Goal: Transaction & Acquisition: Purchase product/service

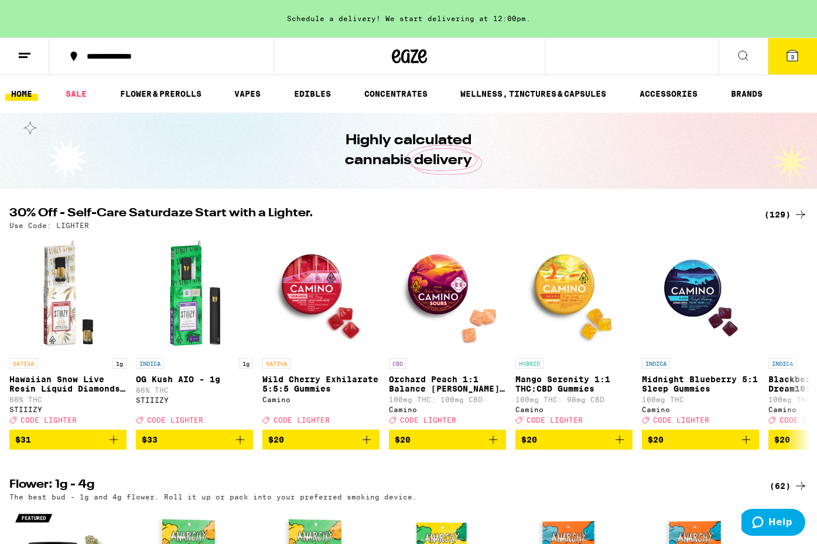
click at [794, 53] on span "3" at bounding box center [793, 56] width 4 height 7
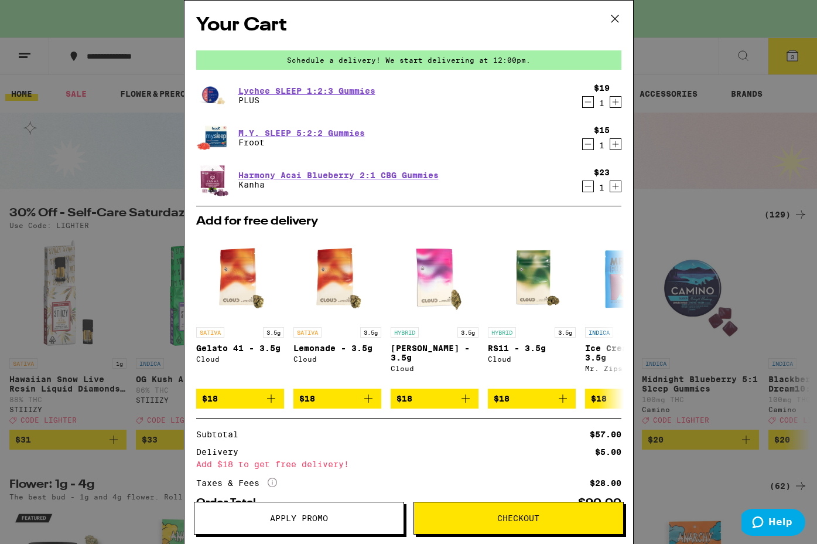
click at [517, 515] on span "Checkout" at bounding box center [518, 518] width 42 height 8
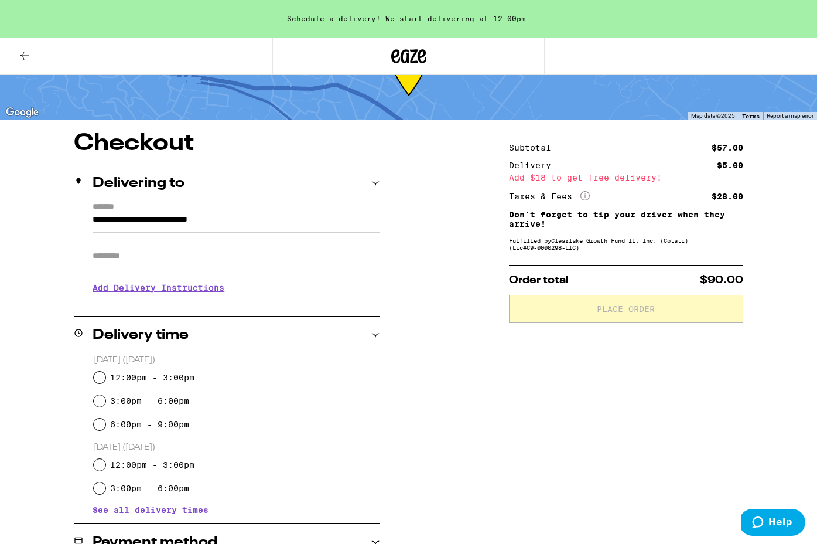
scroll to position [55, 0]
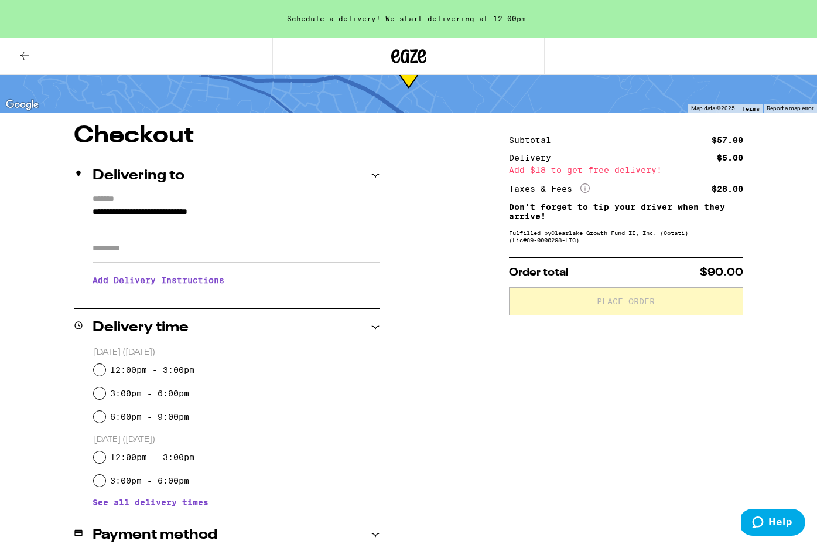
click at [100, 371] on input "12:00pm - 3:00pm" at bounding box center [100, 370] width 12 height 12
radio input "true"
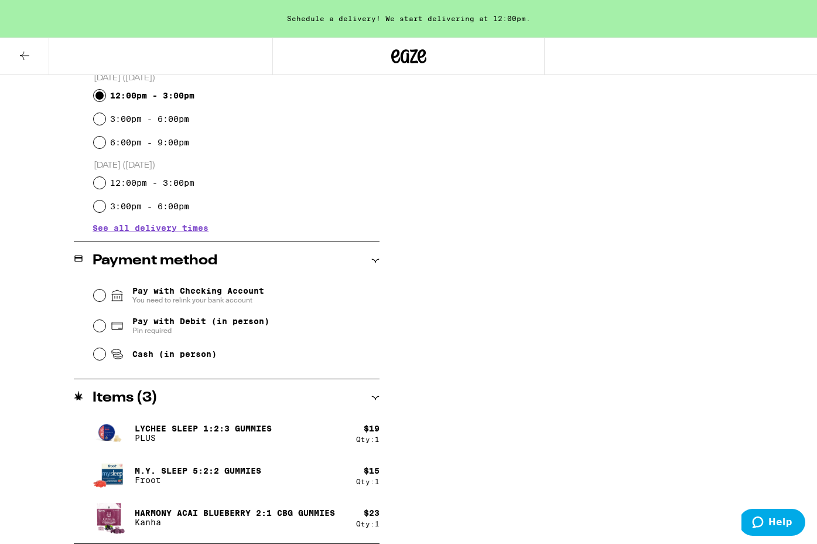
scroll to position [329, 0]
click at [97, 325] on input "Pay with Debit (in person) Pin required" at bounding box center [100, 326] width 12 height 12
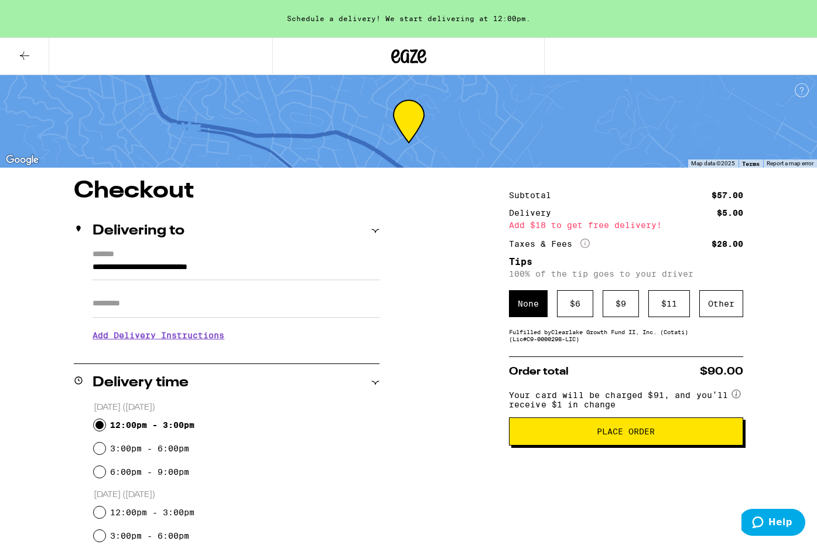
scroll to position [0, 0]
click at [613, 309] on div "$ 9" at bounding box center [621, 303] width 36 height 27
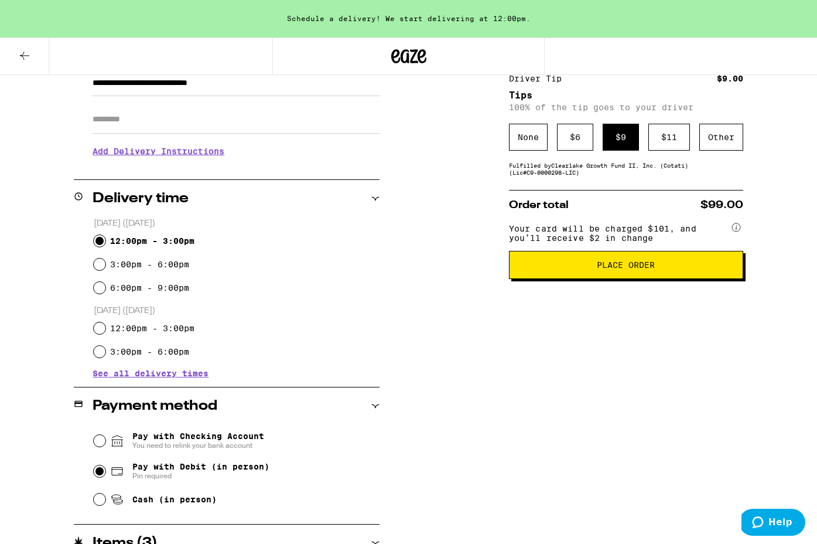
scroll to position [193, 0]
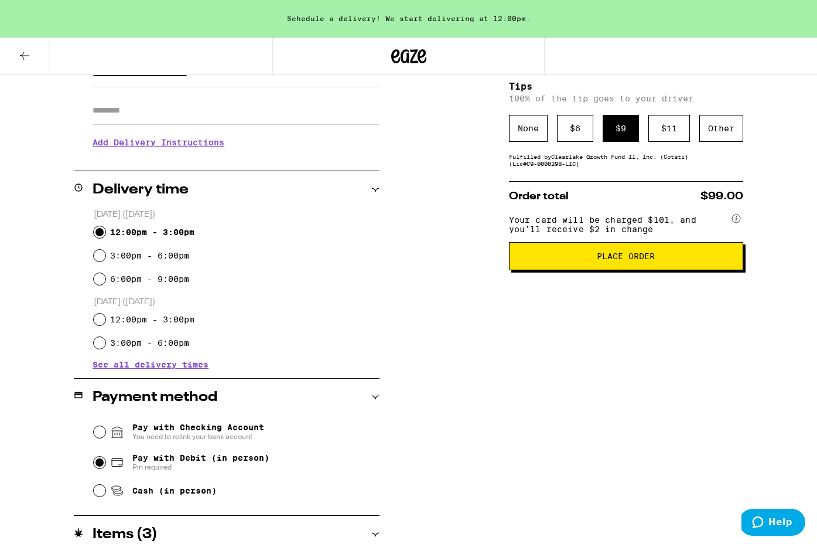
click at [99, 433] on input "Pay with Checking Account You need to relink your bank account" at bounding box center [100, 432] width 12 height 12
click at [101, 467] on input "Pay with Debit (in person) Pin required" at bounding box center [100, 462] width 12 height 12
radio input "true"
click at [103, 491] on input "Cash (in person)" at bounding box center [100, 490] width 12 height 12
radio input "true"
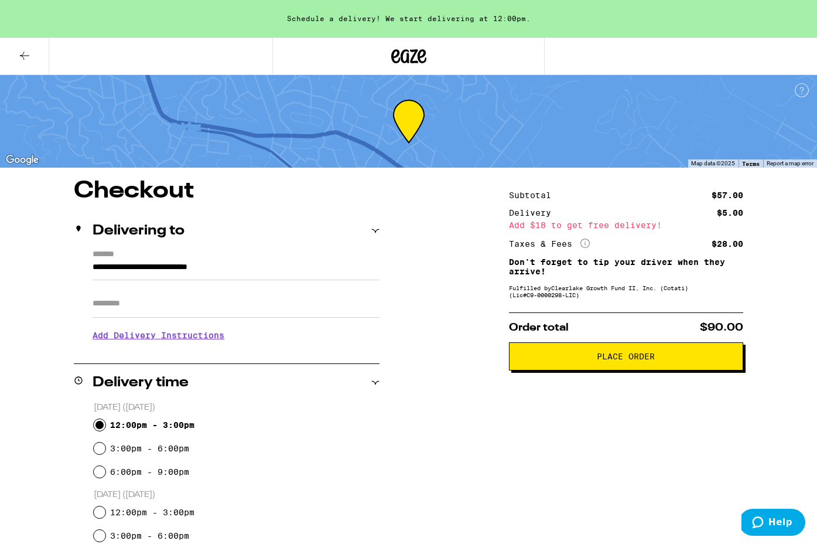
scroll to position [0, 0]
click at [25, 50] on icon at bounding box center [25, 56] width 14 height 14
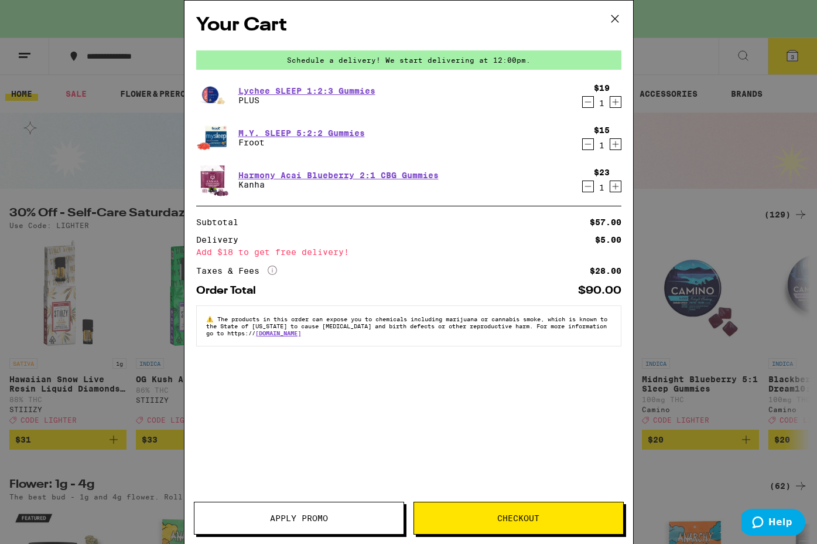
click at [301, 525] on button "Apply Promo" at bounding box center [299, 517] width 210 height 33
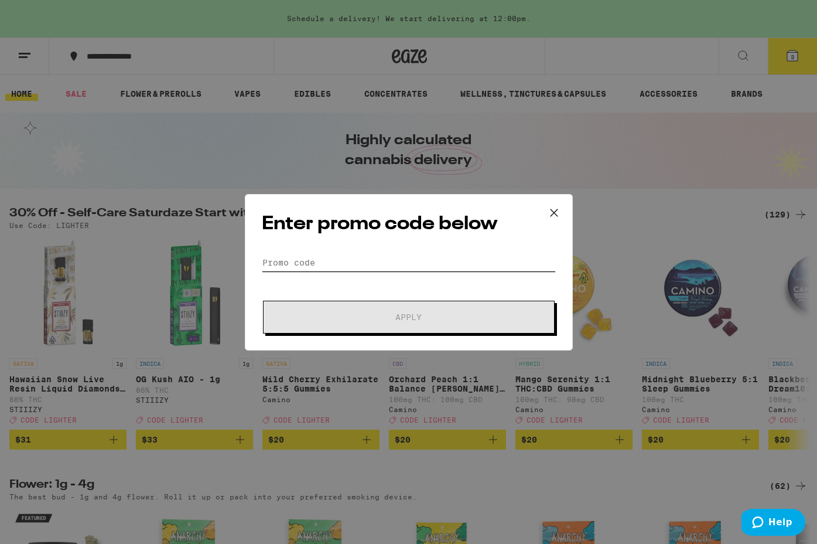
drag, startPoint x: 301, startPoint y: 257, endPoint x: 283, endPoint y: 263, distance: 19.3
click at [301, 257] on input "Promo Code" at bounding box center [409, 263] width 294 height 18
click at [283, 263] on input "Promo Code" at bounding box center [409, 263] width 294 height 18
click at [299, 262] on input "Promo Code" at bounding box center [409, 263] width 294 height 18
click at [554, 210] on icon at bounding box center [554, 213] width 18 height 18
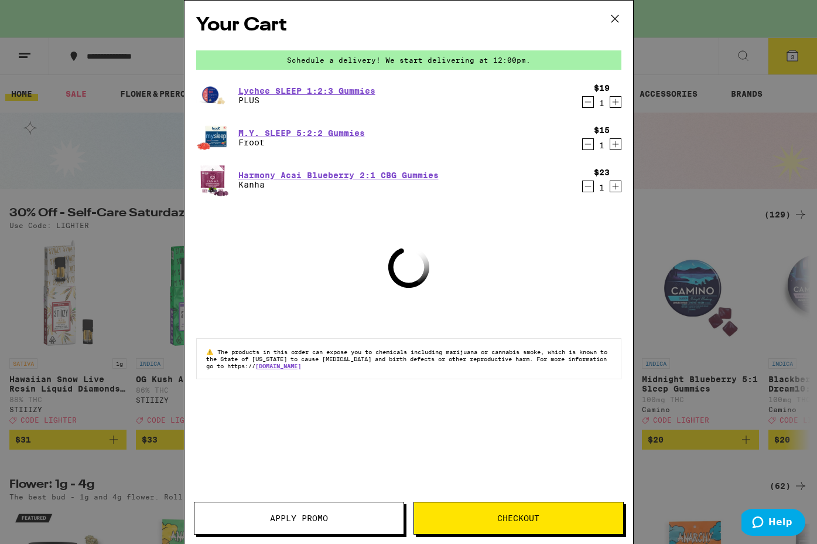
click at [304, 517] on span "Apply Promo" at bounding box center [299, 518] width 58 height 8
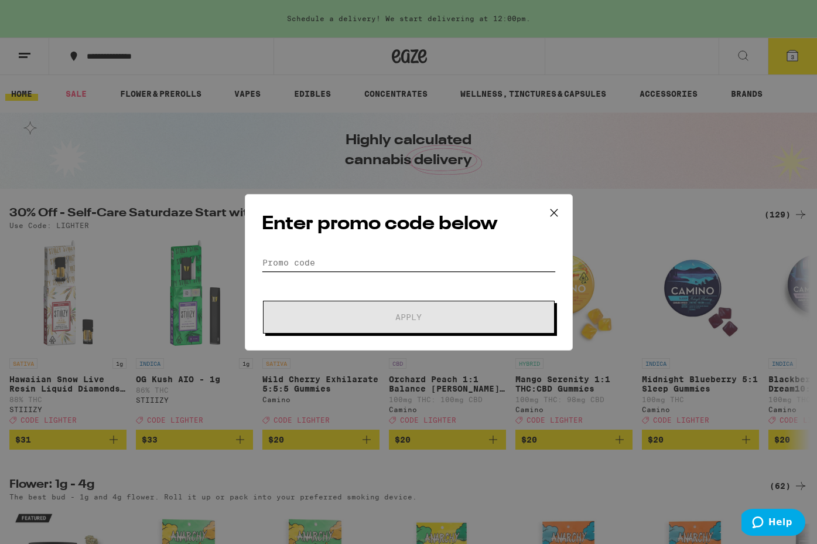
click at [324, 259] on input "Promo Code" at bounding box center [409, 263] width 294 height 18
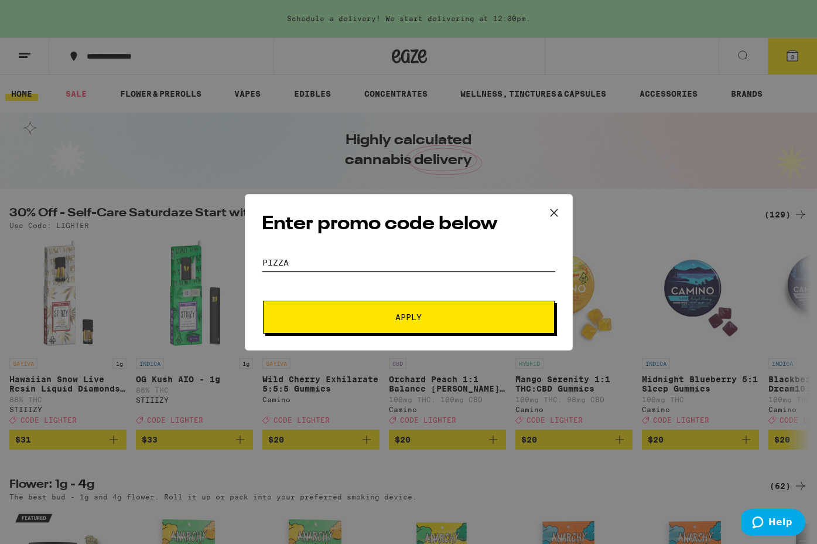
type input "pizza"
click at [402, 306] on button "Apply" at bounding box center [409, 316] width 292 height 33
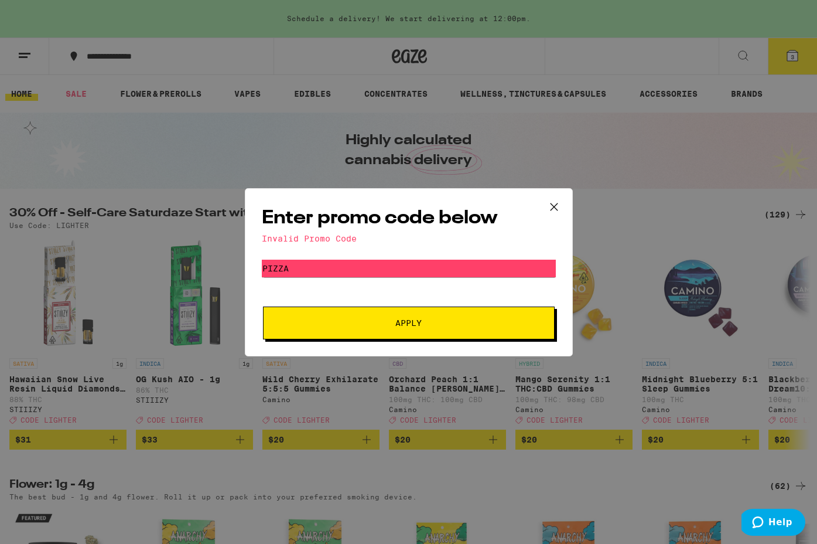
click at [546, 198] on icon at bounding box center [554, 207] width 18 height 18
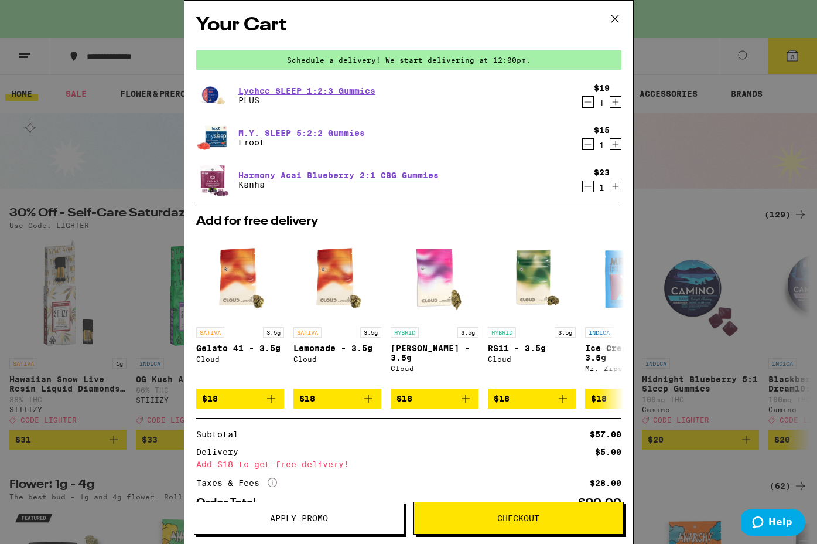
click at [282, 517] on span "Apply Promo" at bounding box center [299, 518] width 58 height 8
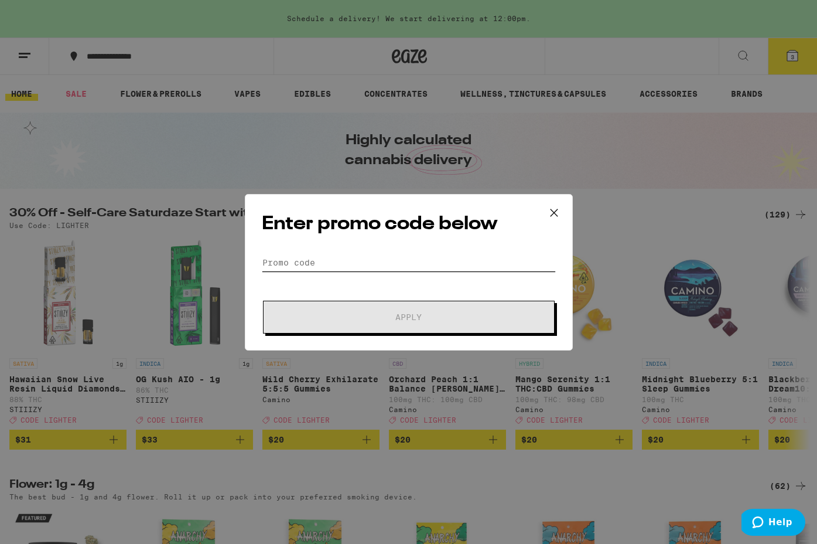
click at [299, 265] on input "Promo Code" at bounding box center [409, 263] width 294 height 18
paste input "LIGHTER"
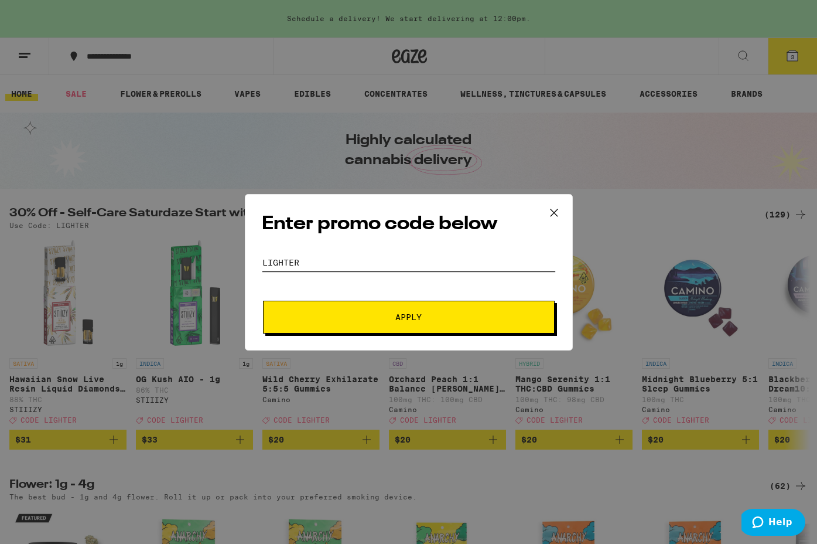
type input "LIGHTER"
click at [403, 316] on span "Apply" at bounding box center [408, 317] width 26 height 8
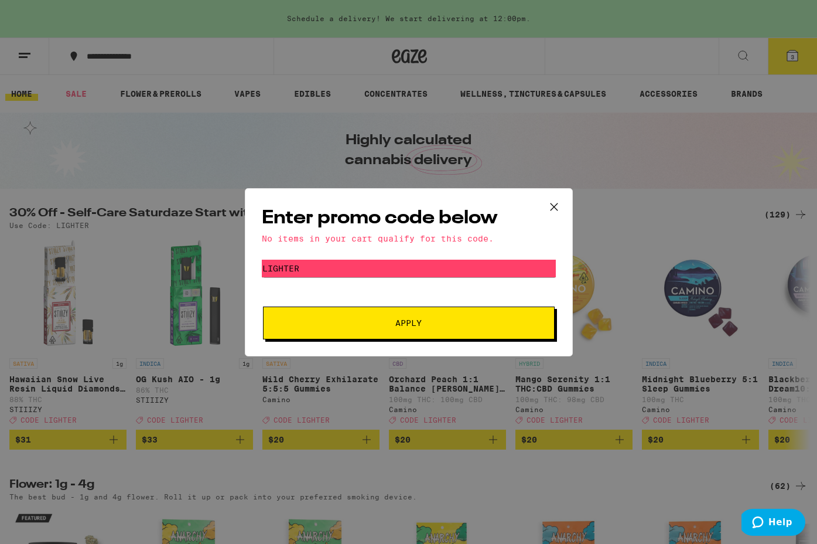
click at [406, 319] on span "Apply" at bounding box center [408, 323] width 26 height 8
click at [549, 202] on icon at bounding box center [554, 207] width 18 height 18
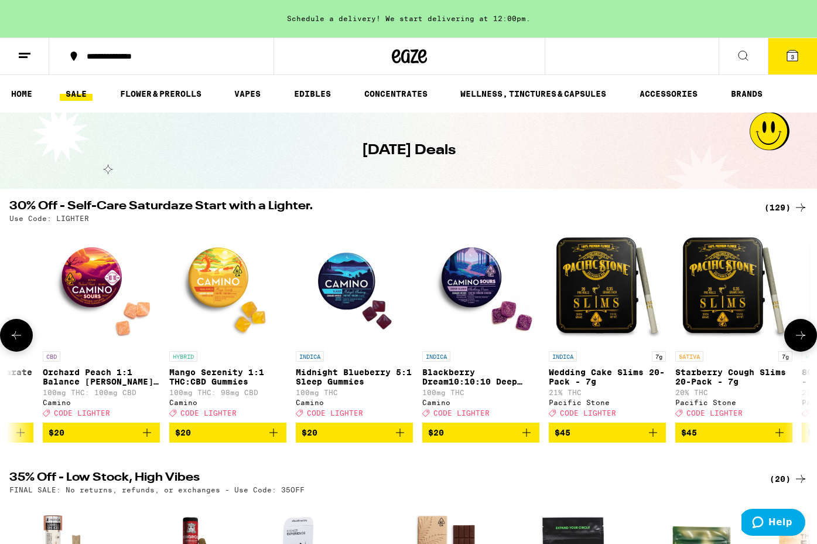
scroll to position [0, 402]
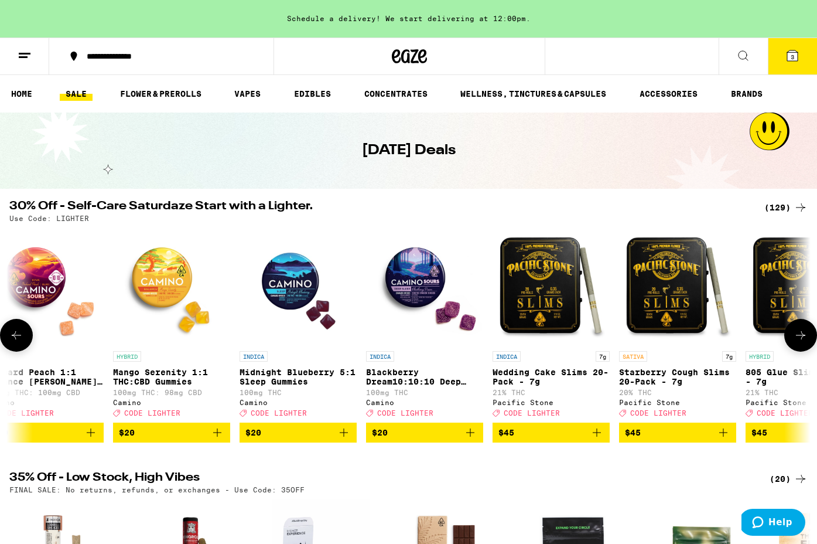
click at [289, 285] on img "Open page for Midnight Blueberry 5:1 Sleep Gummies from Camino" at bounding box center [298, 286] width 117 height 117
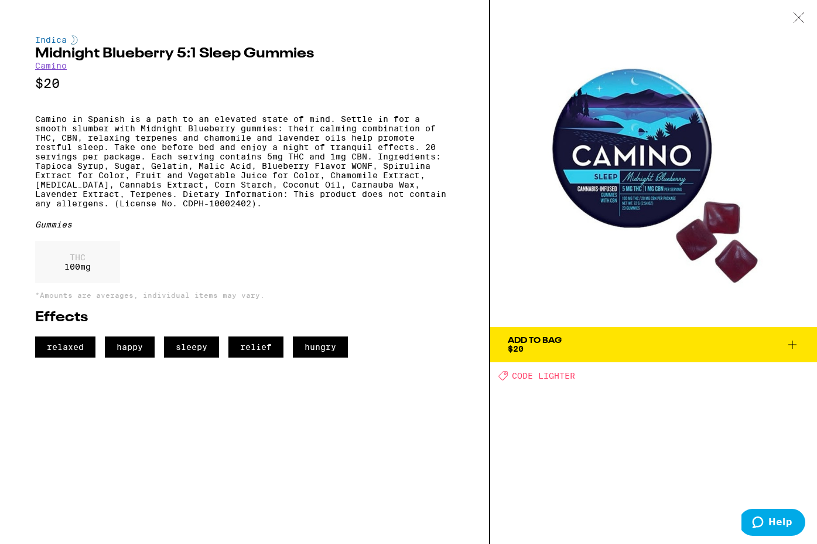
click at [793, 342] on icon at bounding box center [792, 344] width 14 height 14
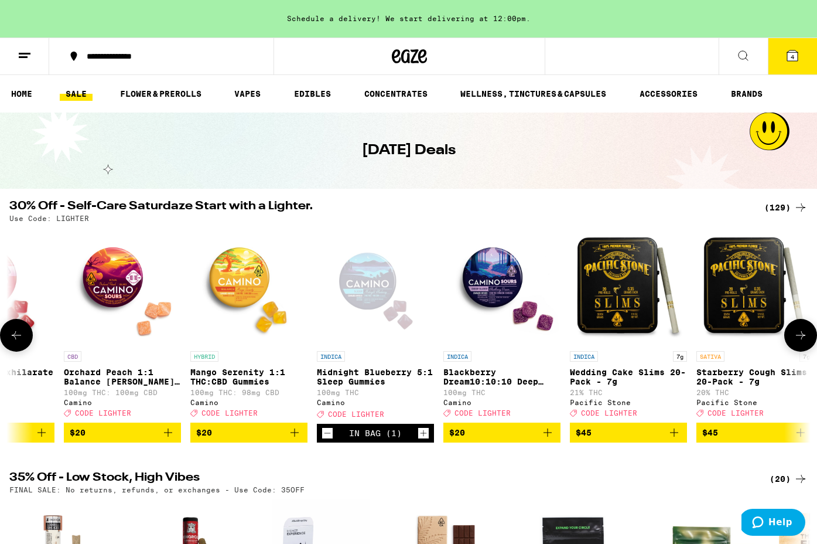
scroll to position [0, 320]
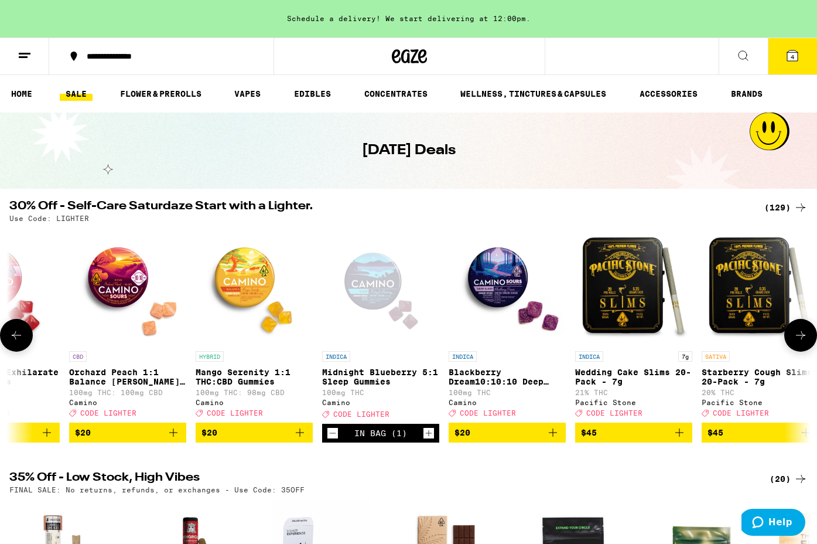
click at [480, 377] on p "Blackberry Dream10:10:10 Deep Sleep Gummies" at bounding box center [507, 376] width 117 height 19
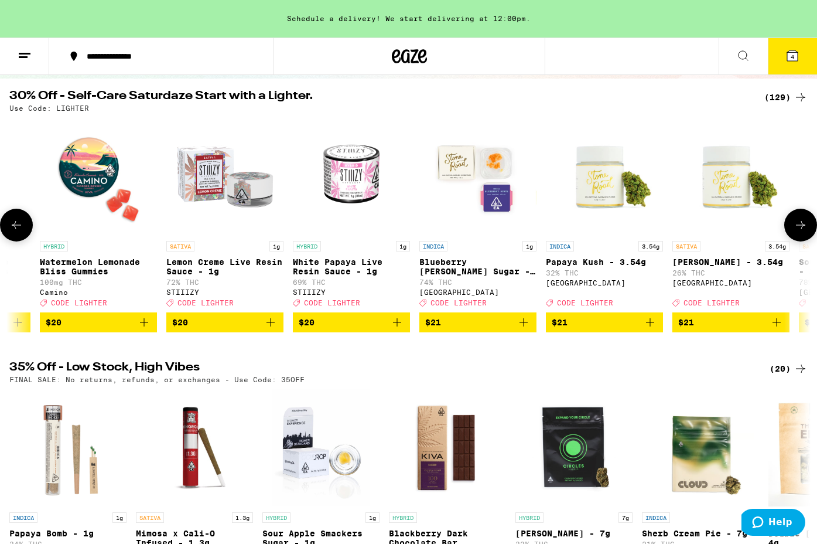
scroll to position [0, 5411]
click at [789, 57] on icon at bounding box center [792, 55] width 11 height 11
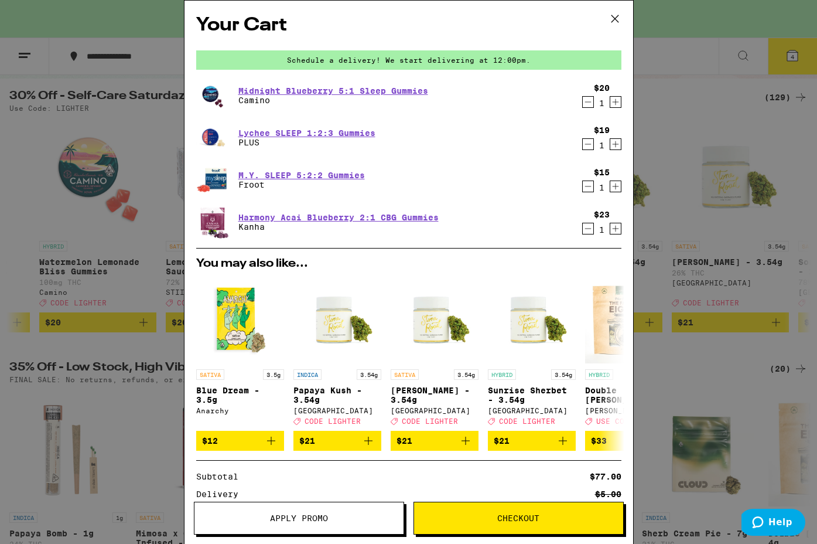
click at [288, 515] on span "Apply Promo" at bounding box center [299, 518] width 58 height 8
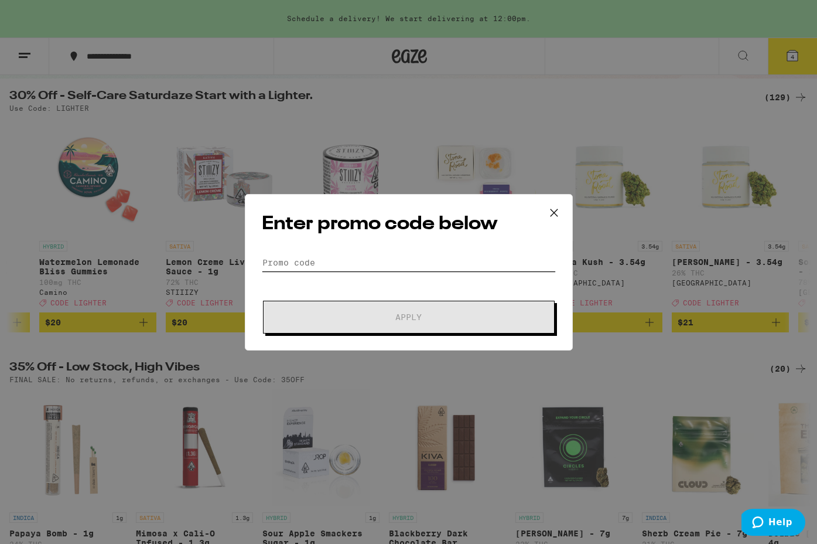
click at [300, 262] on input "Promo Code" at bounding box center [409, 263] width 294 height 18
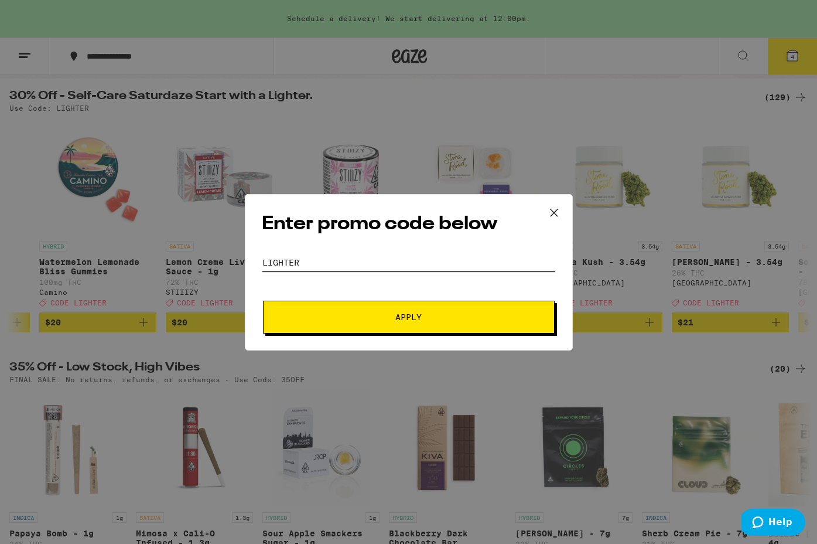
type input "lighter"
click at [415, 317] on span "Apply" at bounding box center [408, 317] width 26 height 8
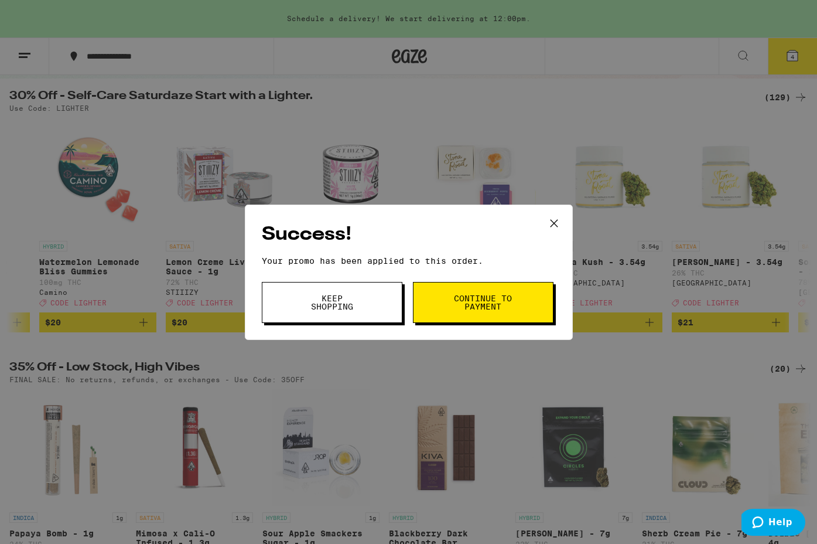
click at [455, 302] on span "Continue to payment" at bounding box center [483, 302] width 60 height 16
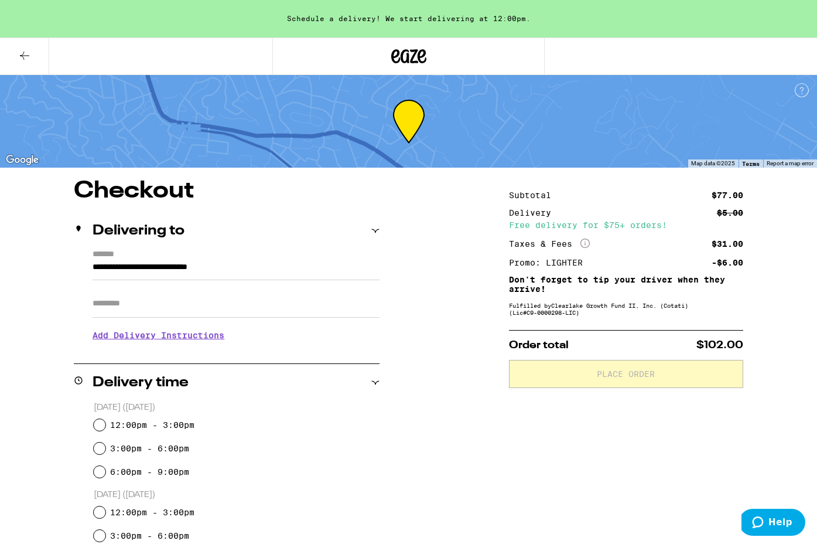
click at [28, 55] on icon at bounding box center [24, 56] width 9 height 8
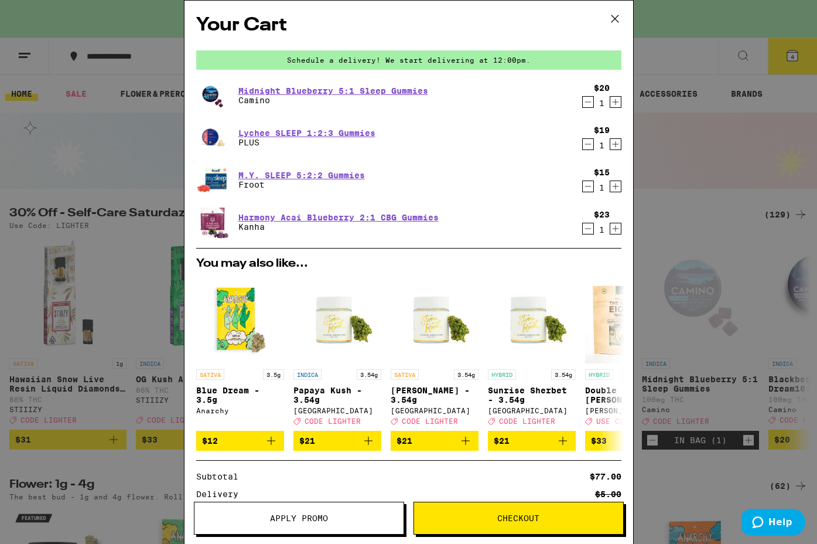
click at [587, 226] on icon "Decrement" at bounding box center [588, 228] width 11 height 14
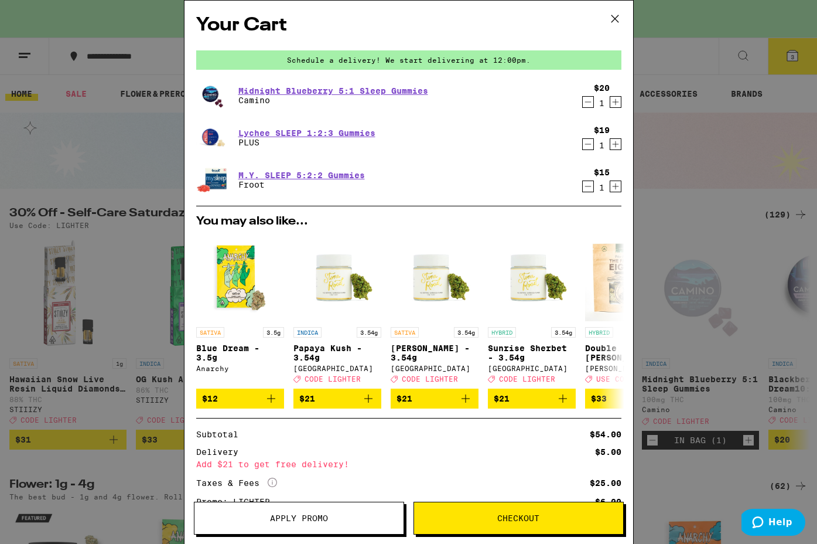
click at [513, 520] on span "Checkout" at bounding box center [518, 518] width 42 height 8
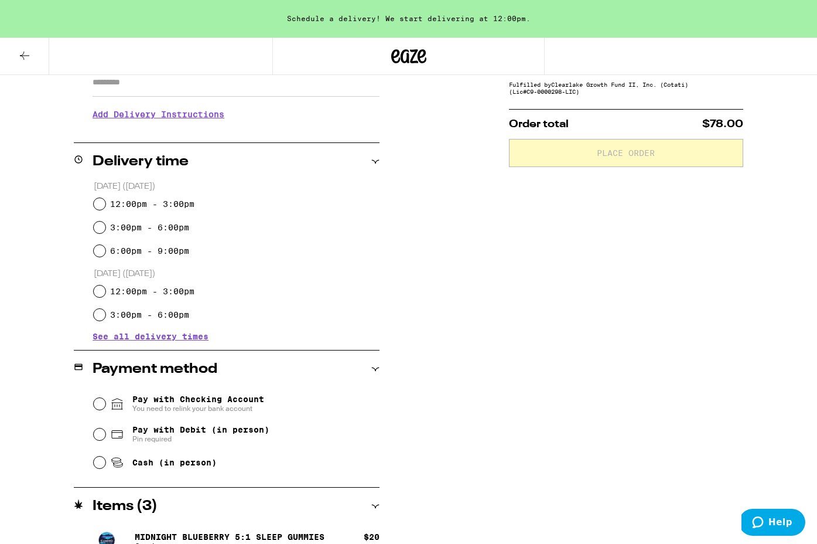
scroll to position [303, 0]
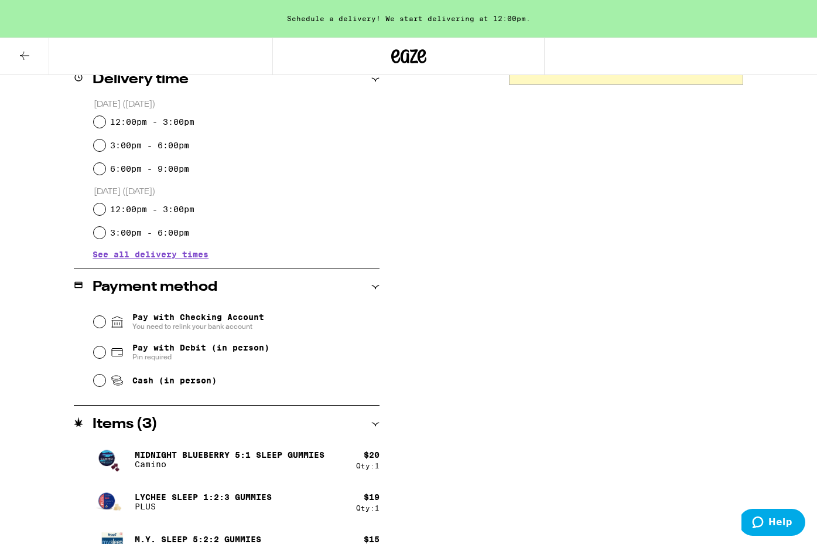
click at [104, 124] on input "12:00pm - 3:00pm" at bounding box center [100, 122] width 12 height 12
radio input "true"
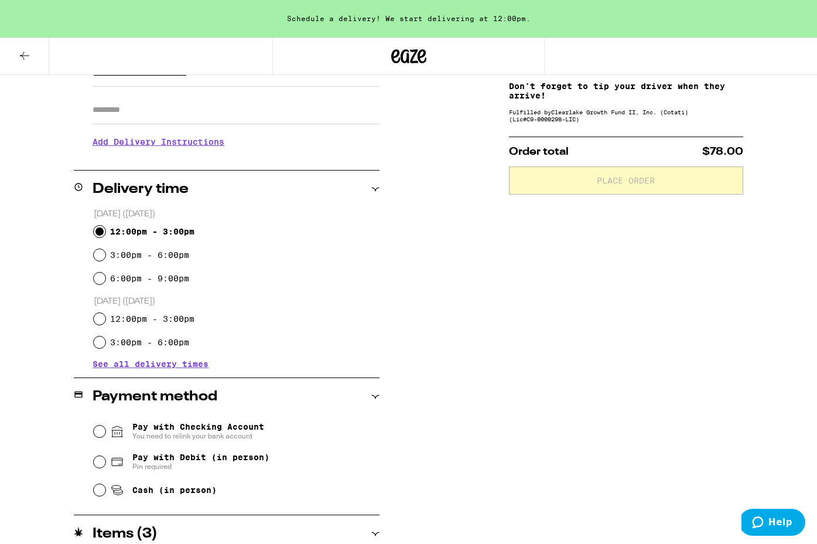
scroll to position [195, 0]
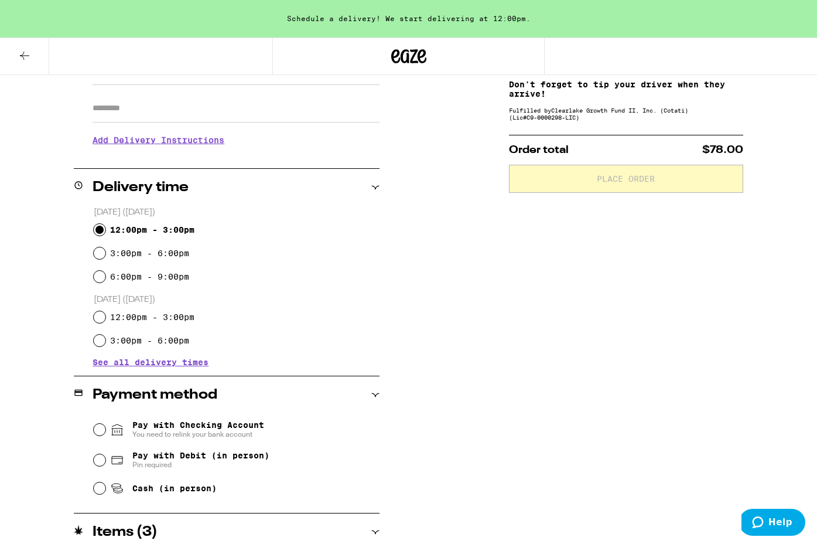
click at [95, 490] on input "Cash (in person)" at bounding box center [100, 488] width 12 height 12
radio input "true"
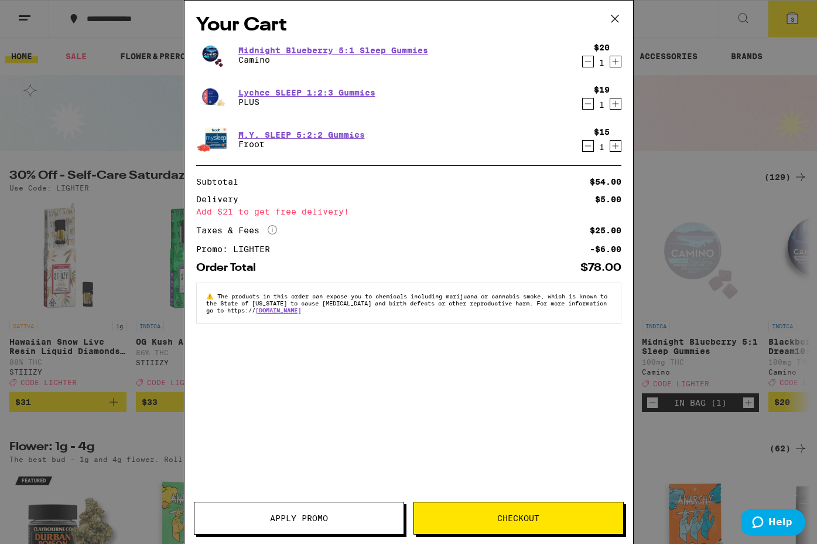
click at [90, 252] on div "Your Cart Midnight Blueberry 5:1 Sleep Gummies Camino $20 1 Lychee SLEEP 1:2:3 …" at bounding box center [408, 272] width 817 height 544
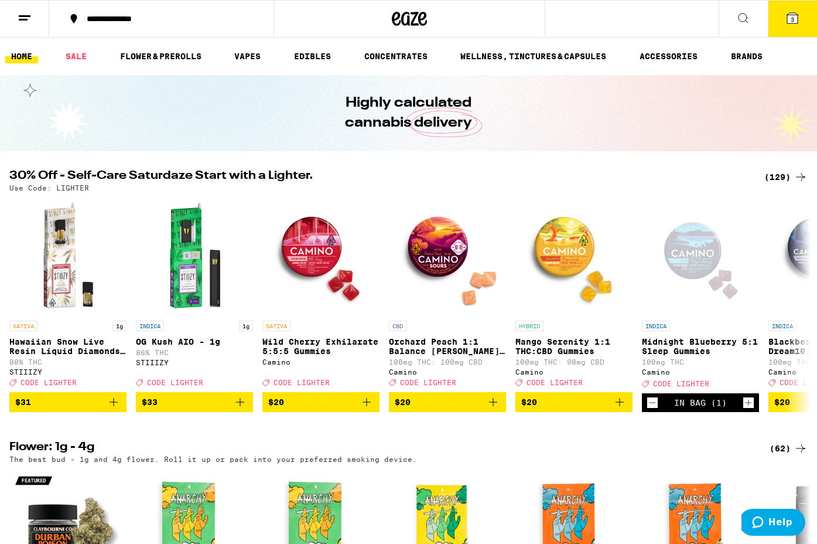
click at [737, 13] on icon at bounding box center [743, 18] width 14 height 14
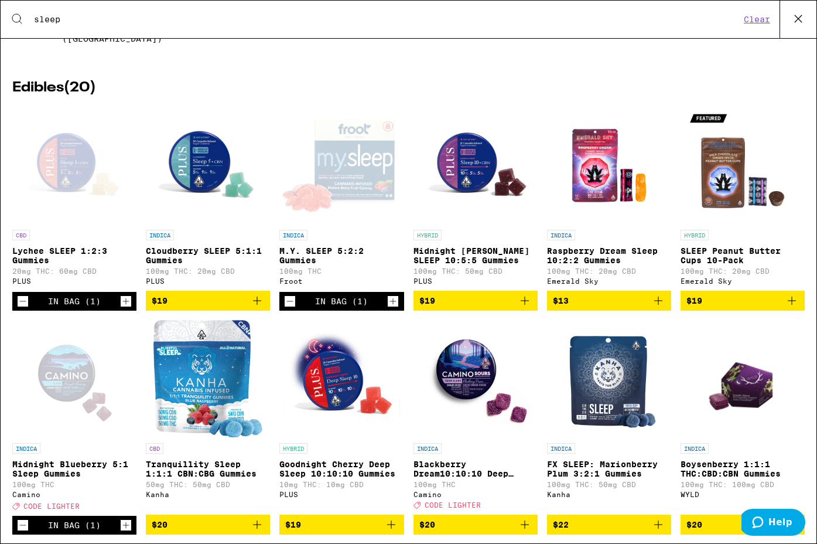
scroll to position [158, 0]
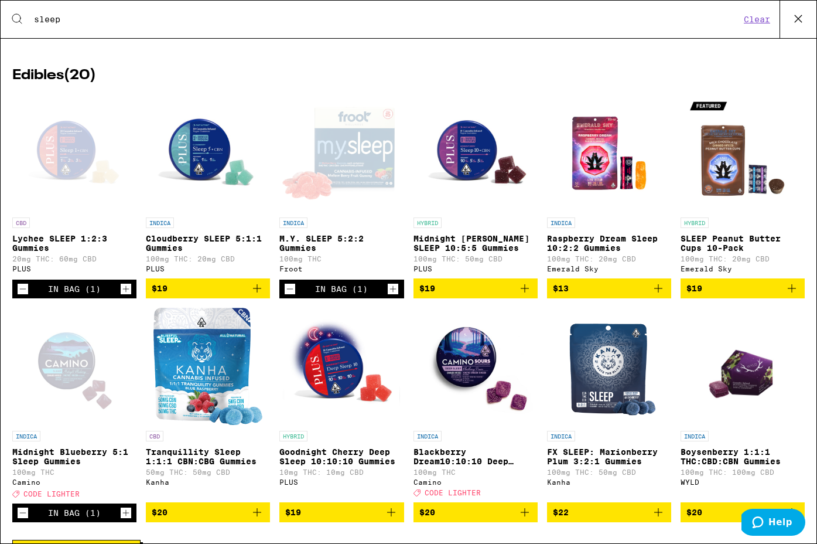
type input "sleep"
click at [194, 464] on p "Tranquillity Sleep 1:1:1 CBN:CBG Gummies" at bounding box center [208, 456] width 124 height 19
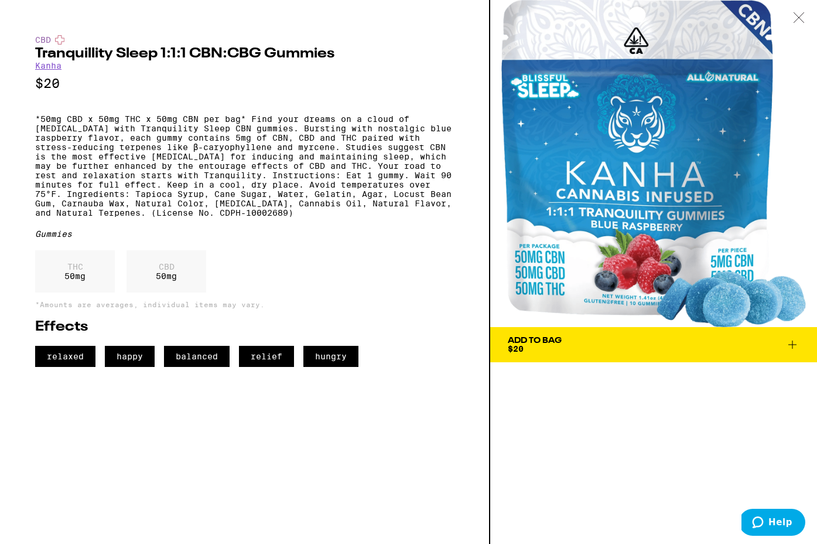
click at [579, 334] on button "Add To Bag $20" at bounding box center [653, 344] width 327 height 35
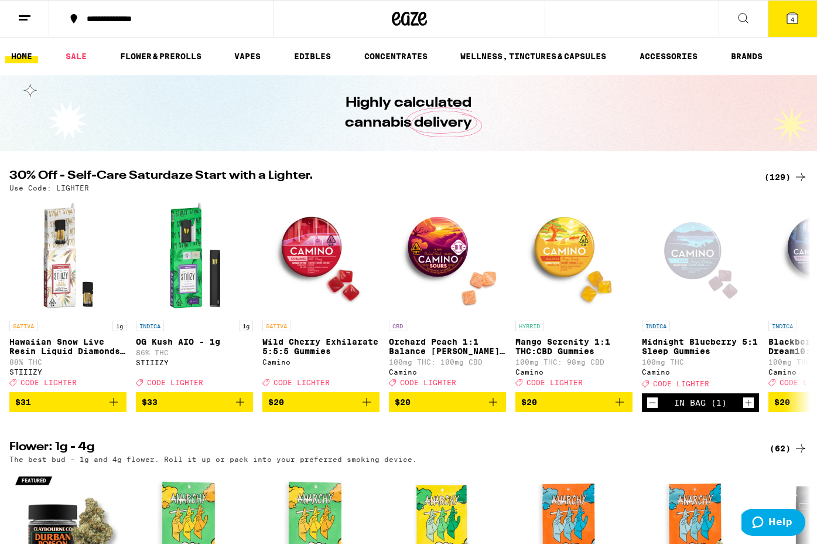
click at [789, 14] on icon at bounding box center [792, 18] width 11 height 11
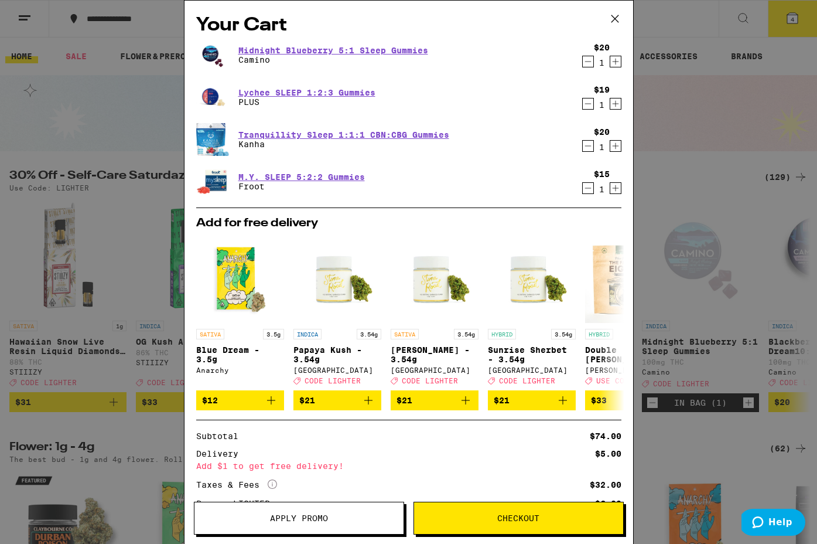
click at [584, 192] on icon "Decrement" at bounding box center [588, 188] width 11 height 14
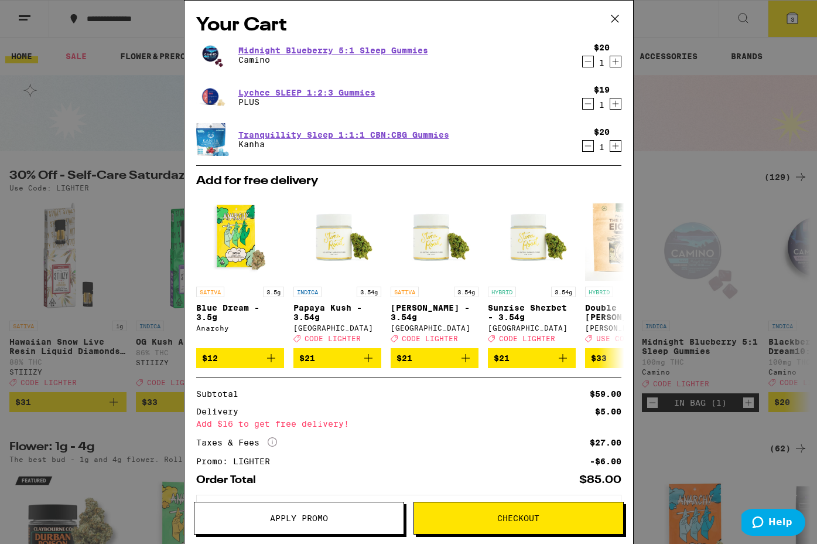
click at [613, 15] on icon at bounding box center [615, 19] width 18 height 18
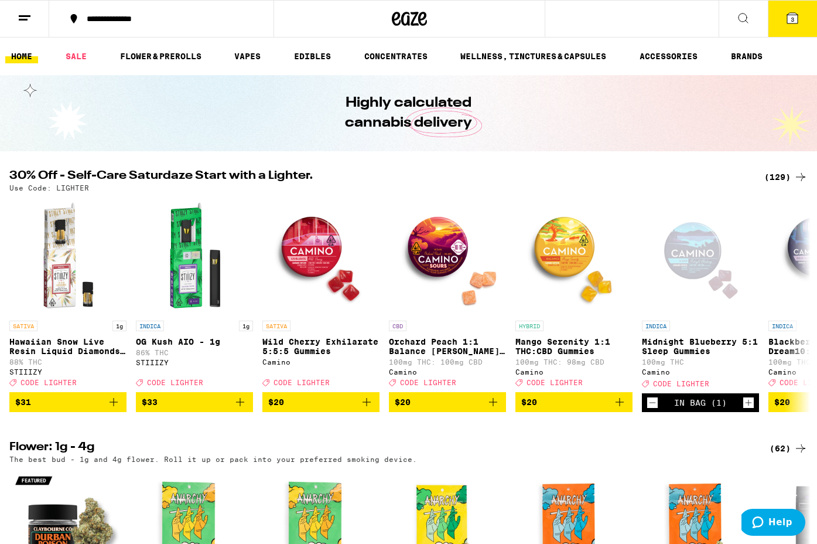
click at [655, 25] on div "**********" at bounding box center [408, 18] width 817 height 37
click at [730, 20] on button at bounding box center [743, 19] width 49 height 37
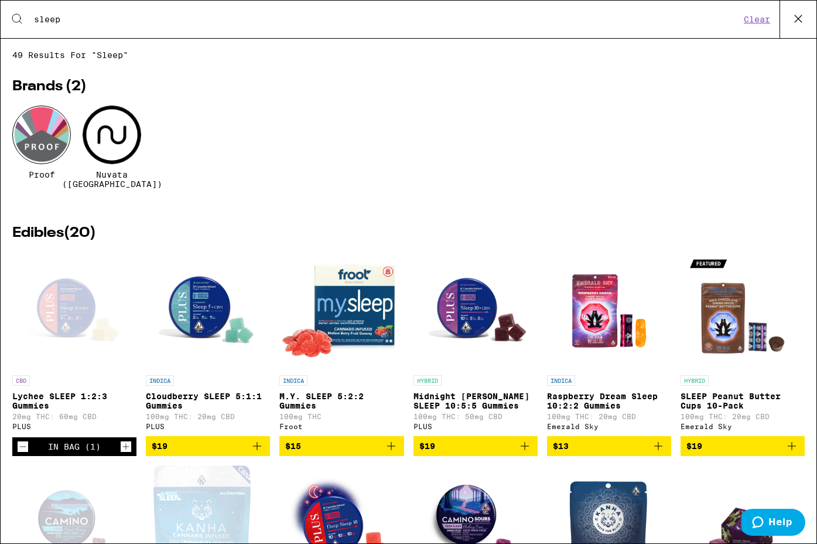
click at [390, 445] on icon "Add to bag" at bounding box center [391, 446] width 14 height 14
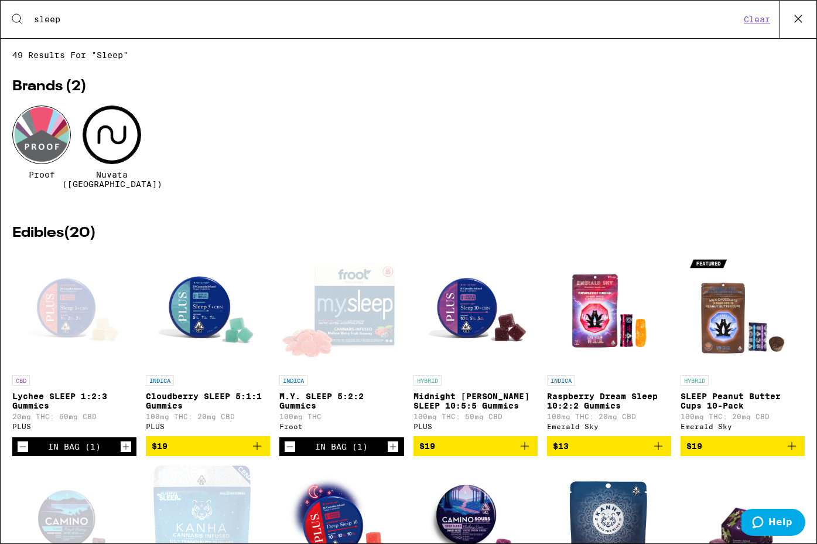
click at [798, 21] on icon at bounding box center [799, 19] width 18 height 18
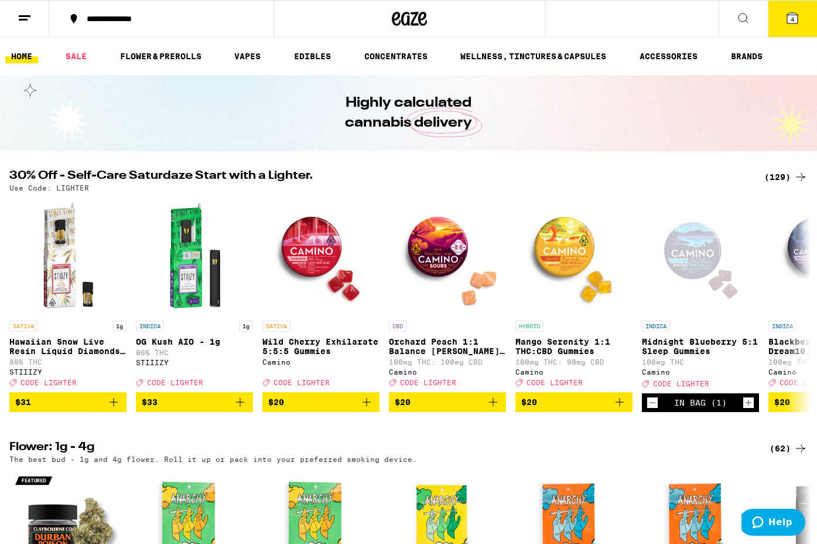
click at [790, 18] on icon at bounding box center [792, 18] width 11 height 11
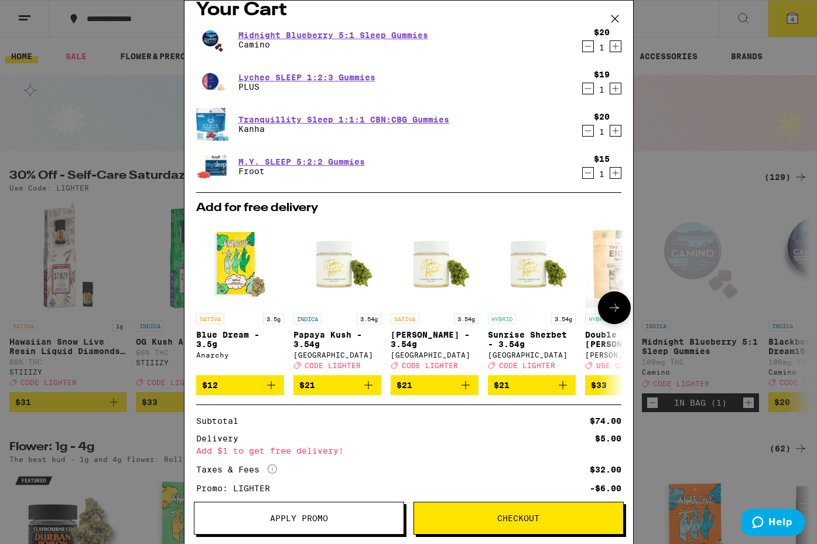
scroll to position [13, 0]
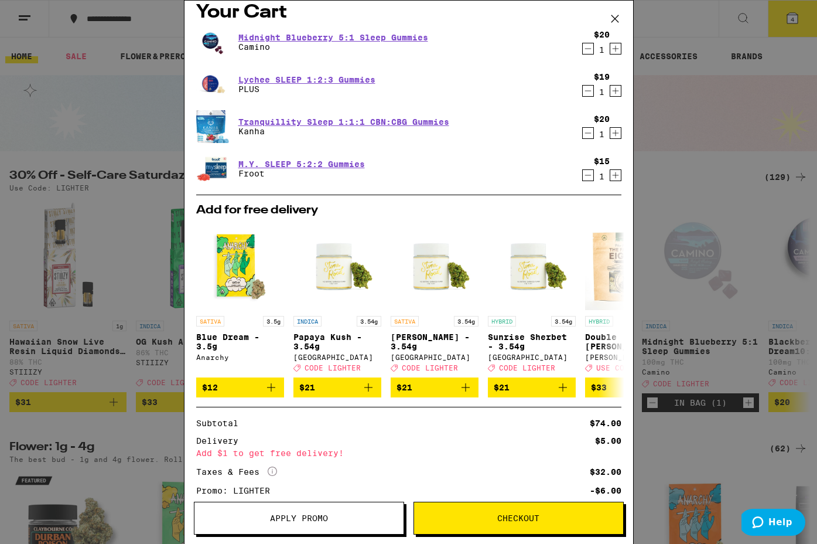
click at [587, 94] on icon "Decrement" at bounding box center [588, 91] width 11 height 14
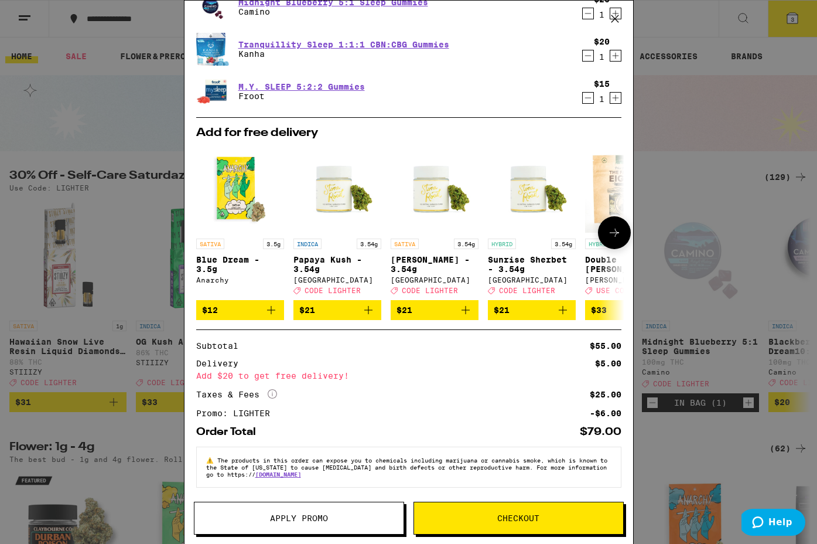
scroll to position [57, 0]
click at [136, 163] on div "Your Cart Midnight Blueberry 5:1 Sleep Gummies Camino $20 1 Tranquillity Sleep …" at bounding box center [408, 272] width 817 height 544
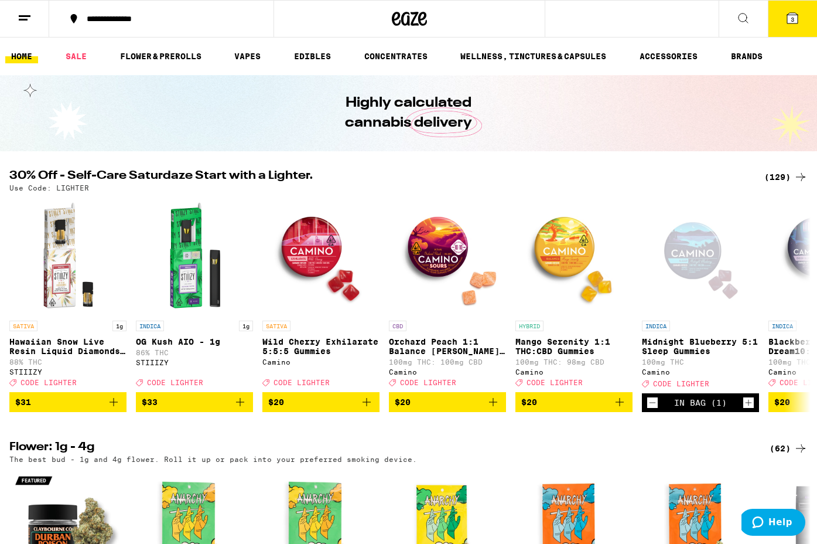
click at [667, 25] on div "**********" at bounding box center [408, 18] width 817 height 37
click at [739, 16] on icon at bounding box center [743, 18] width 14 height 14
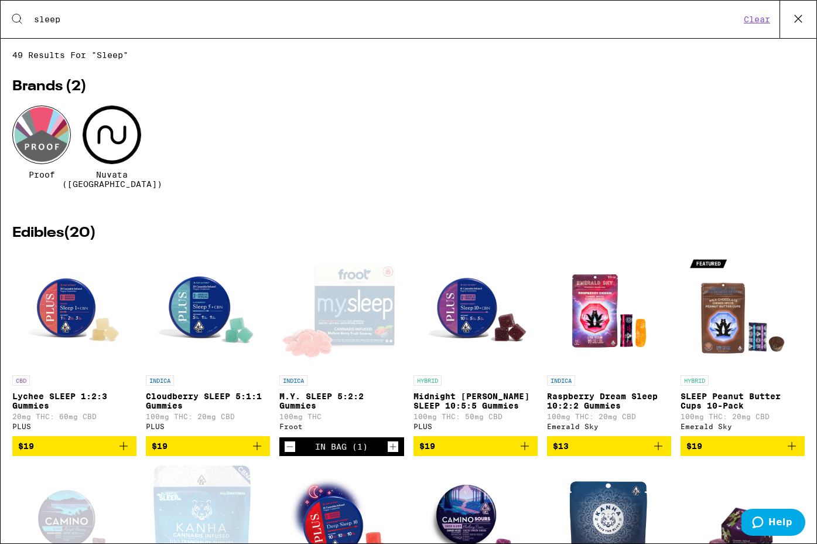
type input "sleep"
click at [70, 318] on img "Open page for Lychee SLEEP 1:2:3 Gummies from PLUS" at bounding box center [74, 310] width 117 height 117
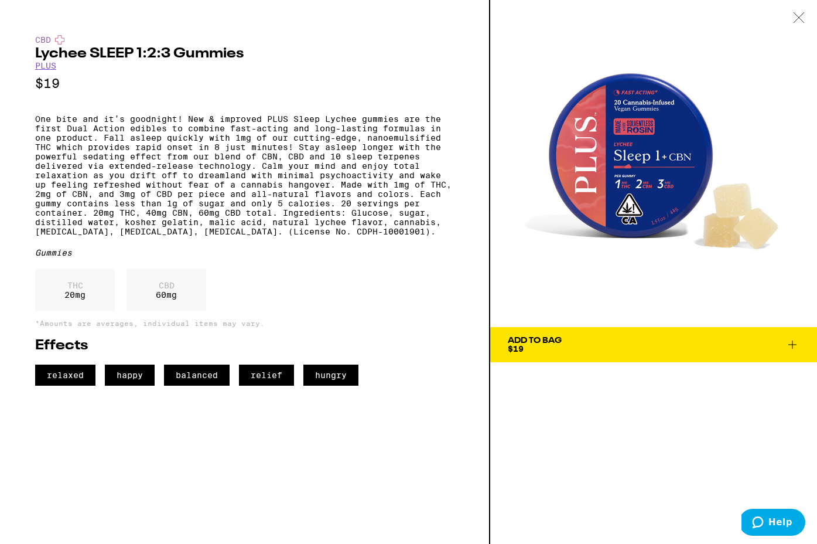
click at [795, 341] on icon at bounding box center [792, 344] width 14 height 14
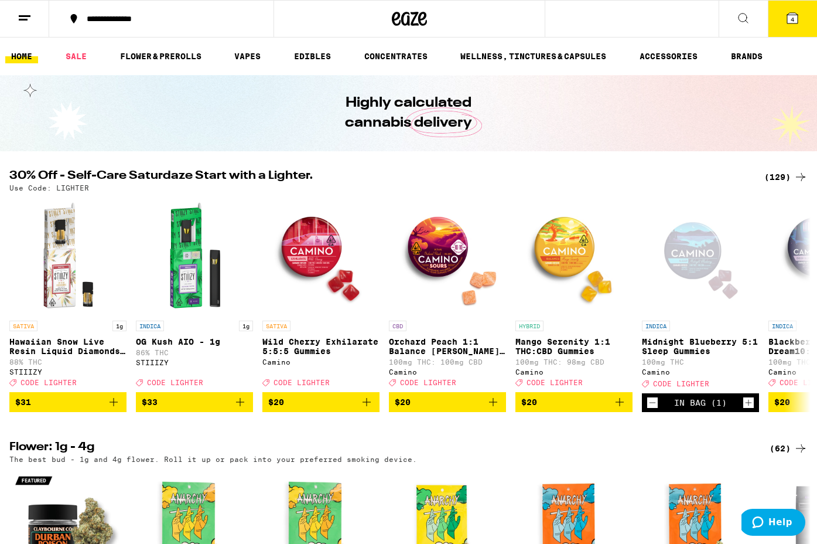
click at [790, 22] on icon at bounding box center [792, 18] width 11 height 11
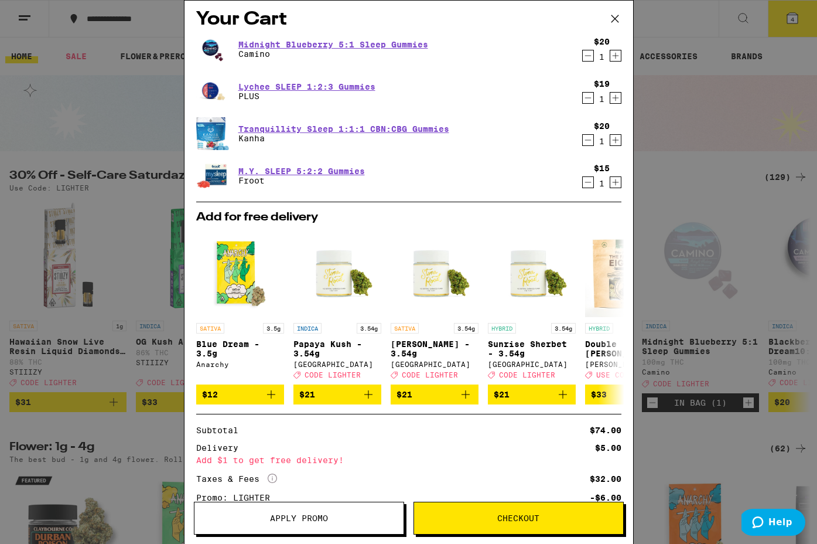
scroll to position [5, 0]
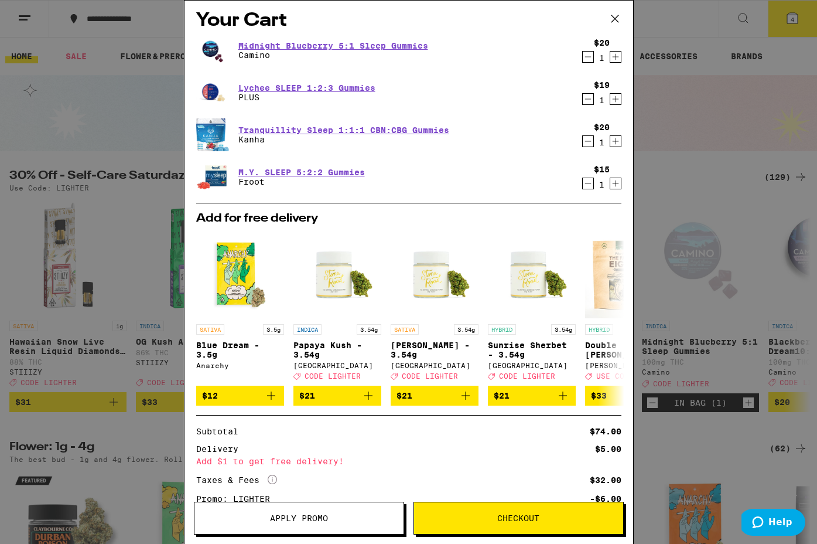
click at [588, 57] on icon "Decrement" at bounding box center [588, 57] width 6 height 0
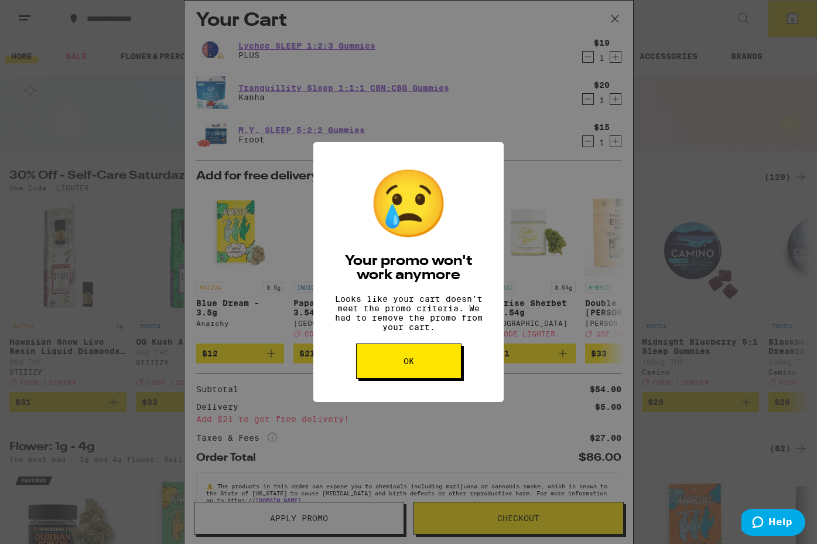
click at [397, 366] on button "OK" at bounding box center [408, 360] width 105 height 35
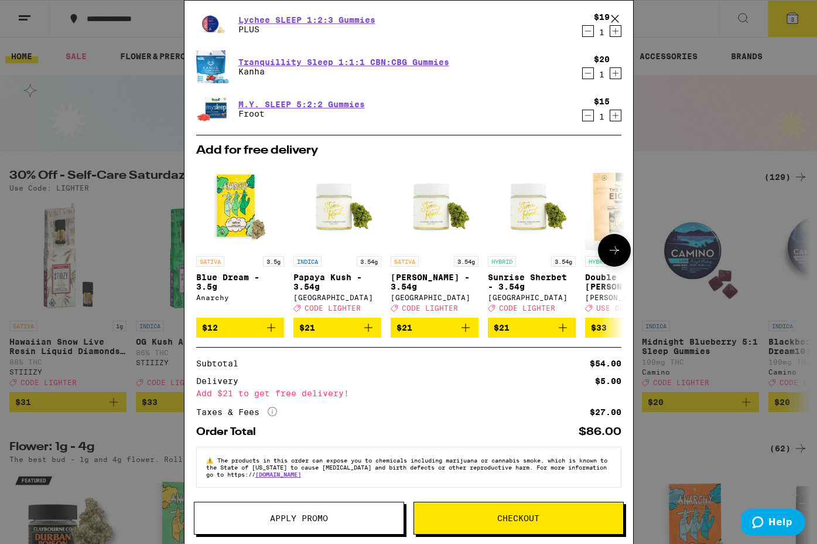
scroll to position [39, 0]
click at [148, 230] on div "Your Cart Lychee SLEEP 1:2:3 Gummies PLUS $19 1 Tranquillity Sleep 1:1:1 CBN:CB…" at bounding box center [408, 272] width 817 height 544
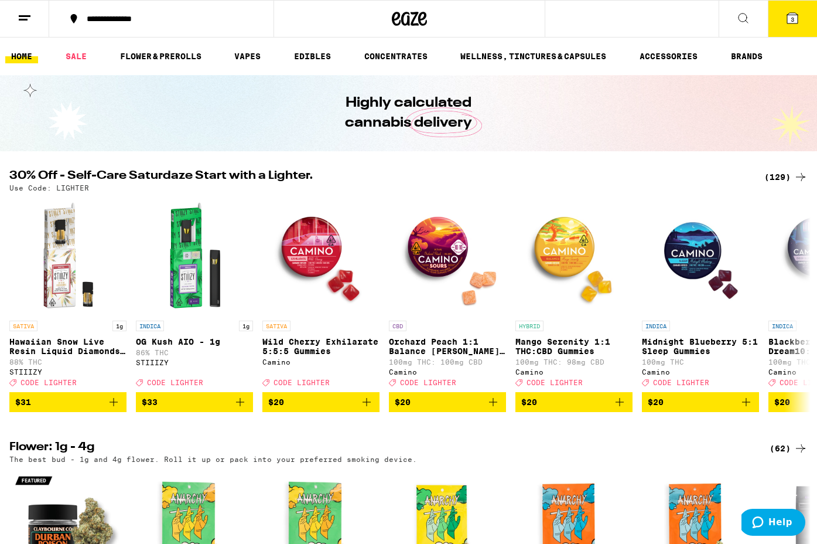
click at [743, 19] on icon at bounding box center [743, 18] width 14 height 14
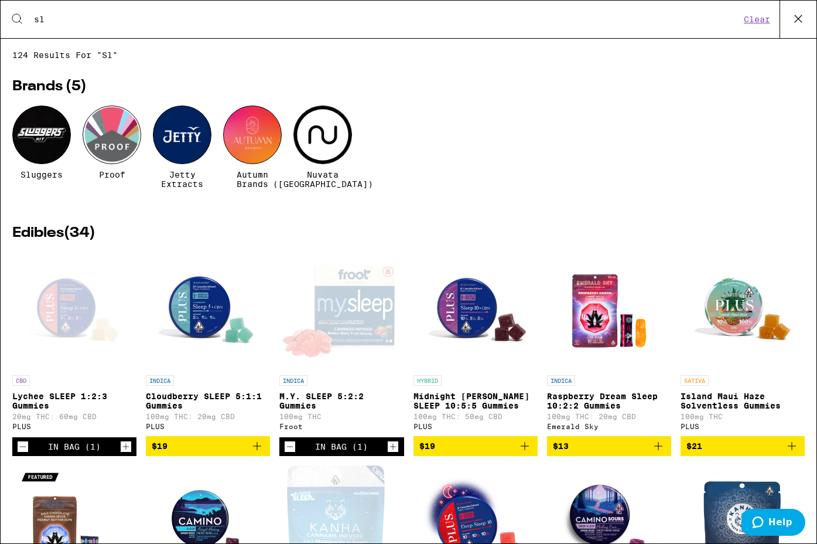
type input "s"
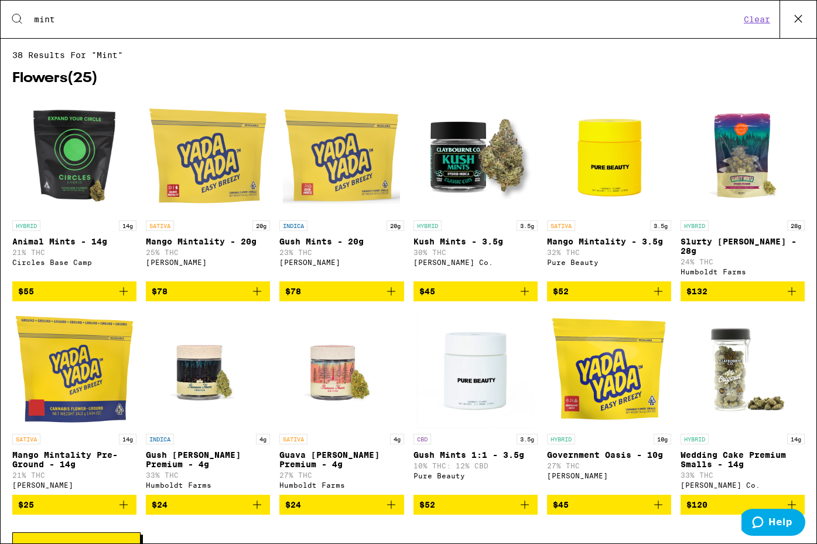
click at [135, 28] on div "Search for Products mint Clear" at bounding box center [409, 19] width 816 height 37
click at [90, 22] on input "mint" at bounding box center [386, 19] width 707 height 11
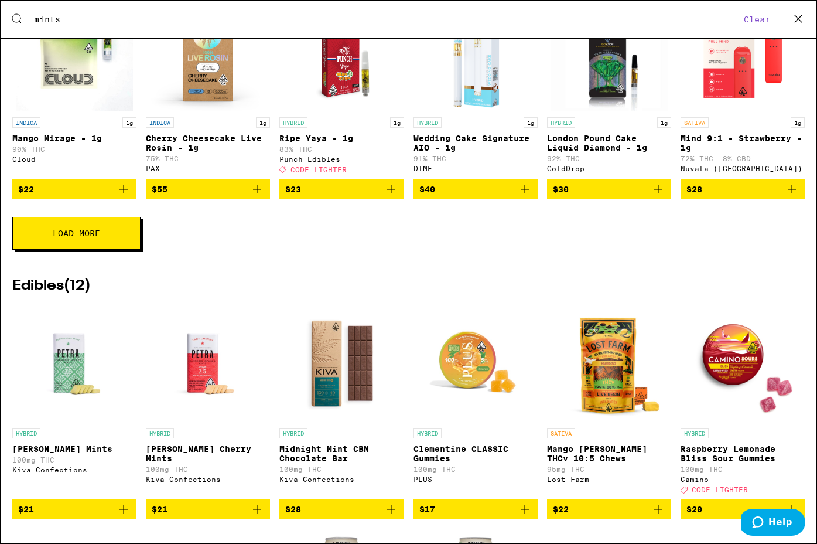
scroll to position [1593, 0]
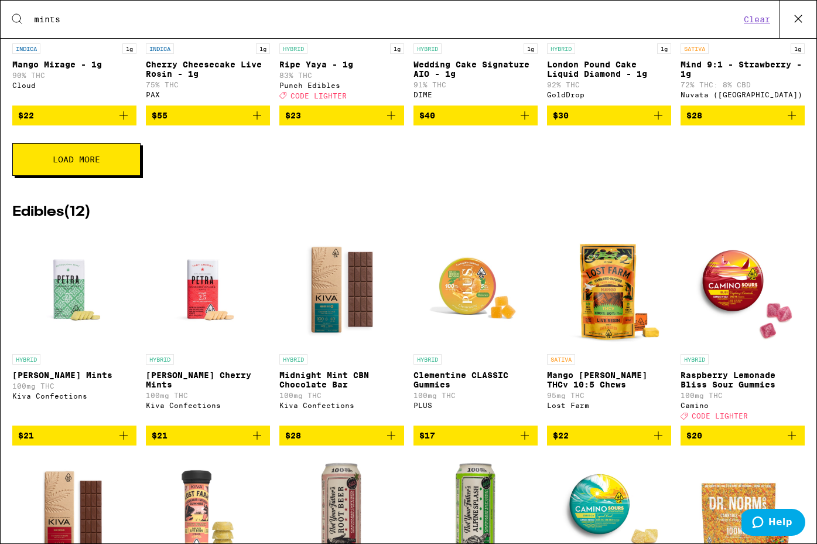
type input "mints"
click at [258, 442] on icon "Add to bag" at bounding box center [257, 435] width 14 height 14
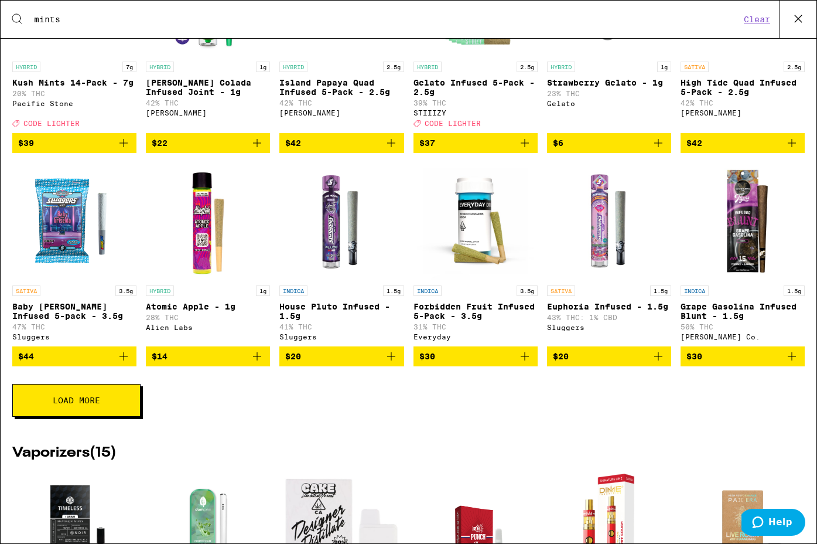
scroll to position [21, 0]
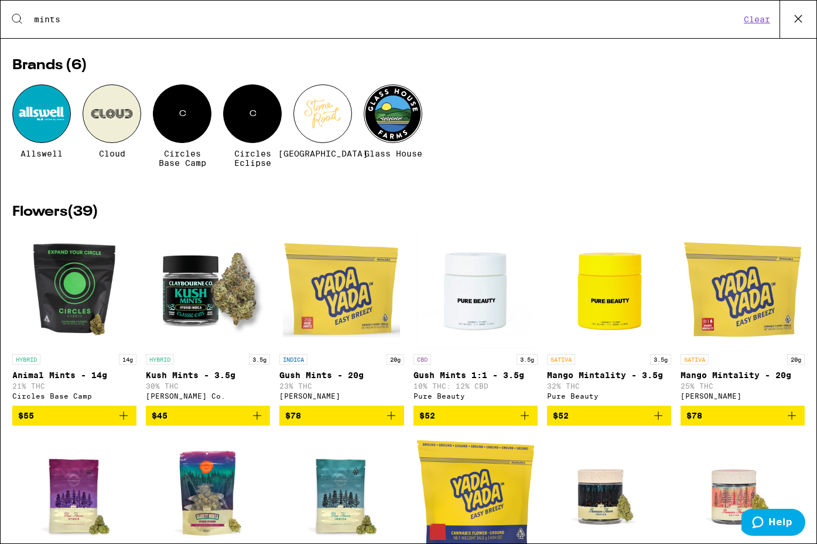
click at [797, 20] on icon at bounding box center [798, 18] width 7 height 7
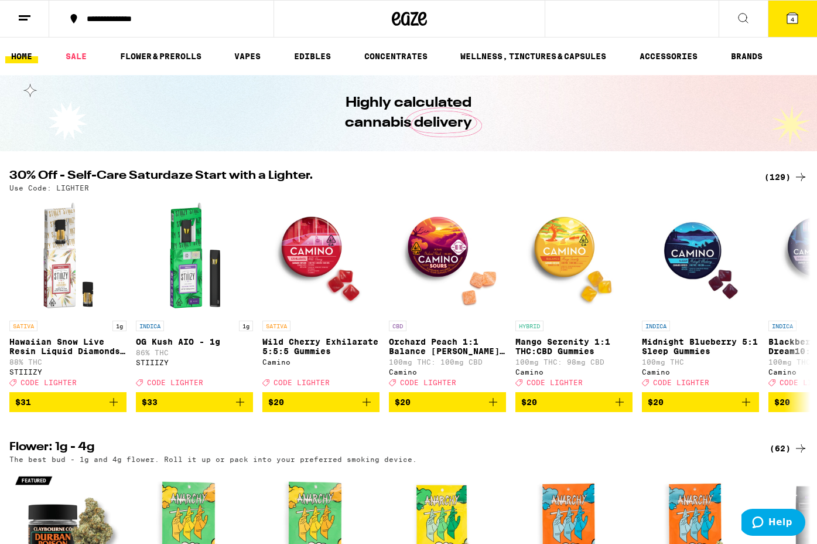
click at [791, 14] on icon at bounding box center [792, 18] width 11 height 11
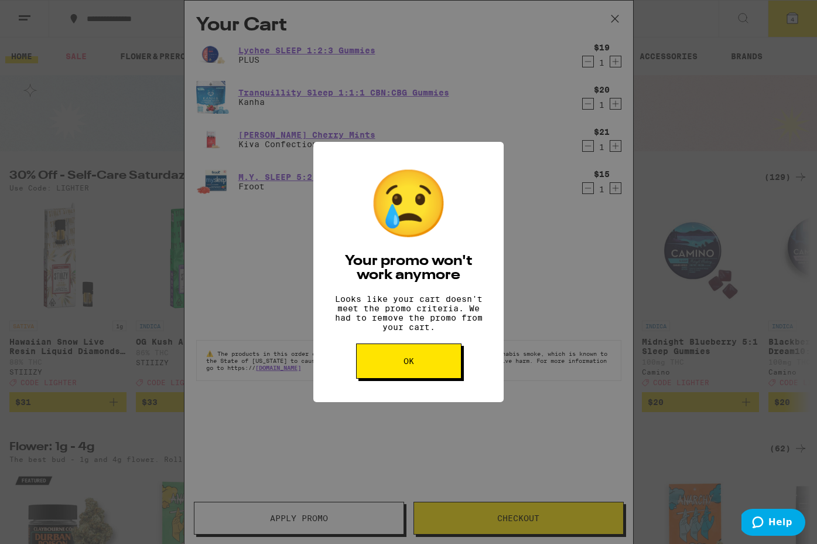
click at [419, 364] on button "OK" at bounding box center [408, 360] width 105 height 35
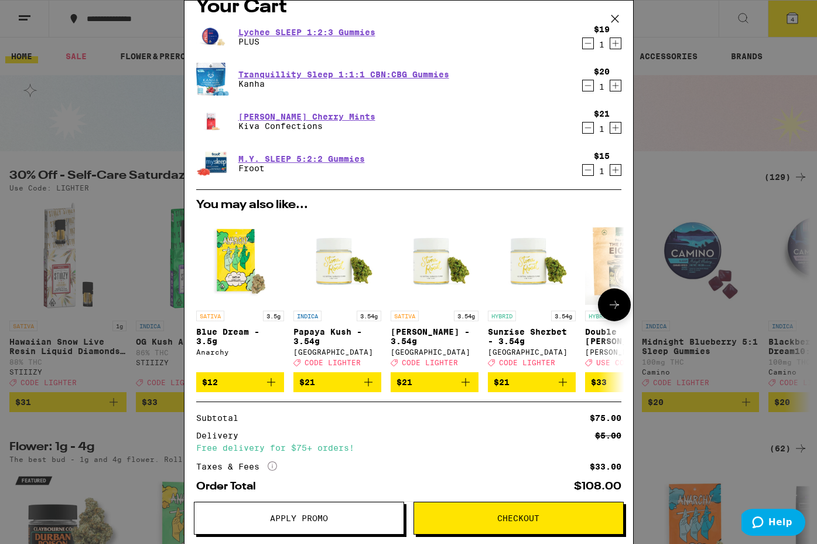
scroll to position [14, 0]
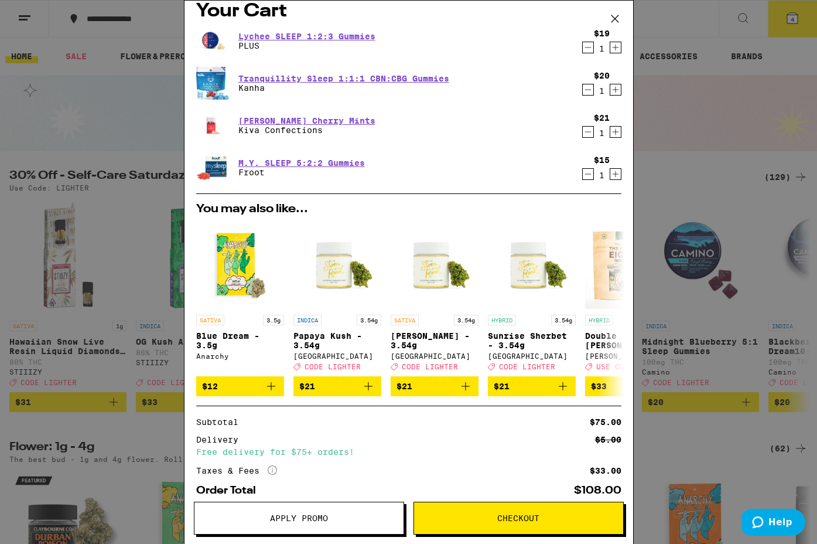
click at [589, 172] on icon "Decrement" at bounding box center [588, 174] width 11 height 14
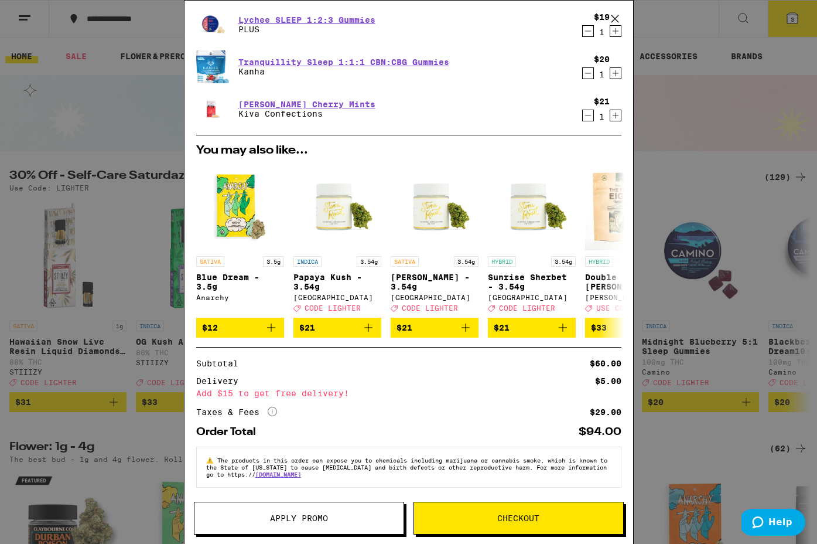
scroll to position [39, 0]
click at [515, 517] on span "Checkout" at bounding box center [518, 518] width 42 height 8
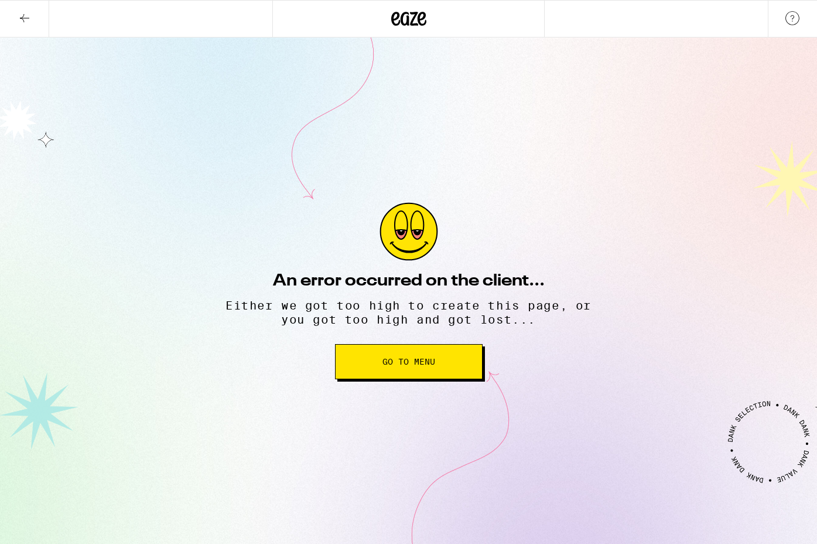
click at [382, 351] on button "Go to Menu" at bounding box center [409, 361] width 148 height 35
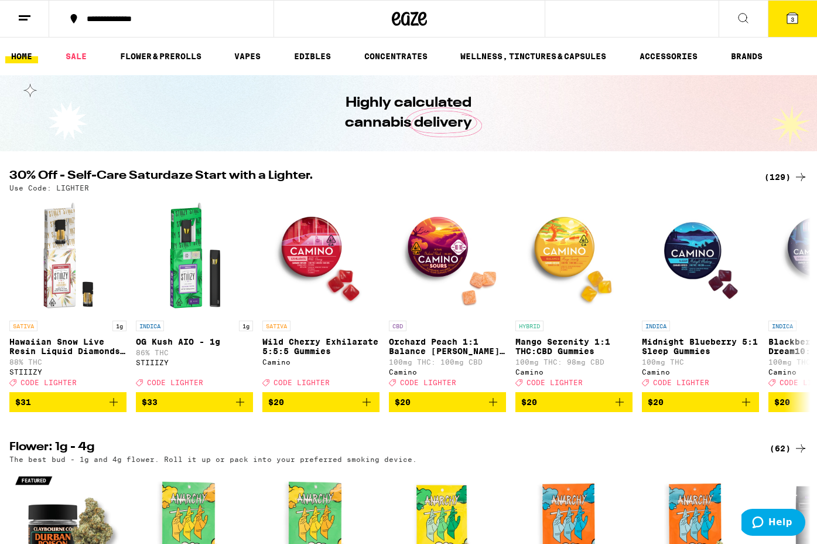
click at [791, 23] on icon at bounding box center [792, 18] width 11 height 11
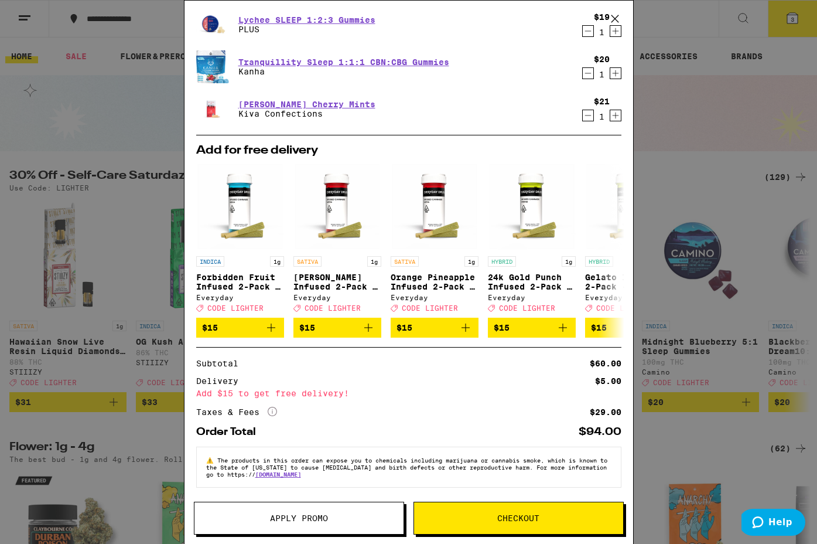
scroll to position [39, 0]
click at [510, 515] on span "Checkout" at bounding box center [518, 518] width 42 height 8
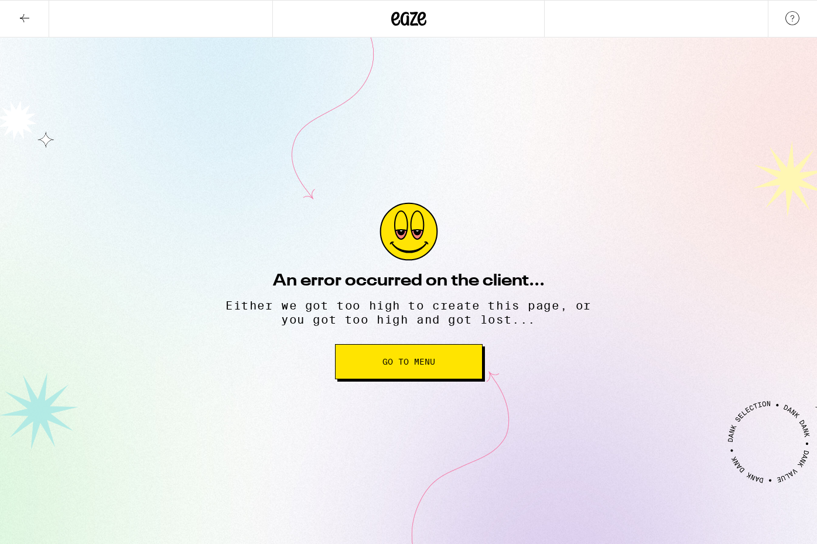
click at [400, 351] on button "Go to Menu" at bounding box center [409, 361] width 148 height 35
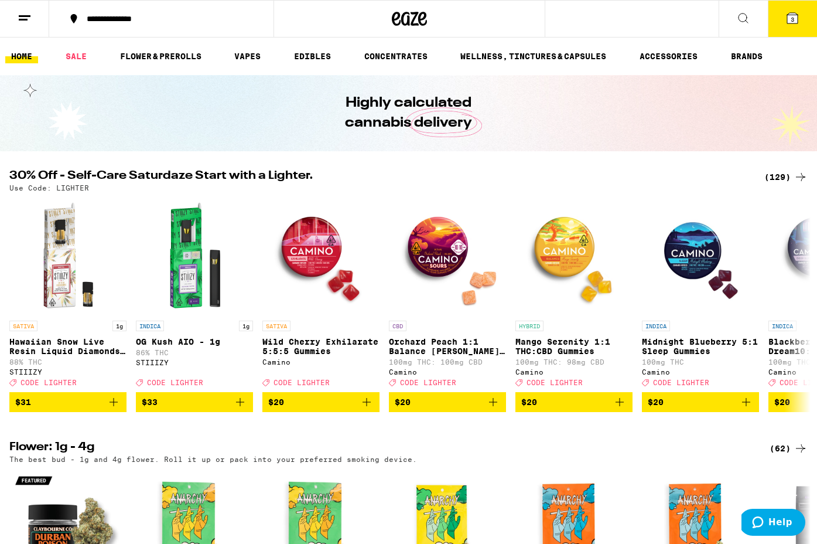
click at [791, 24] on icon at bounding box center [792, 18] width 14 height 14
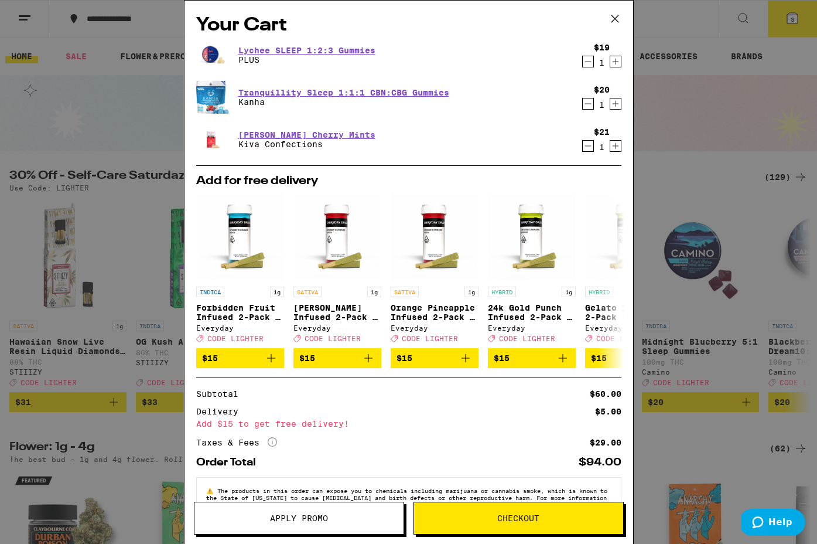
click at [305, 514] on span "Apply Promo" at bounding box center [299, 518] width 58 height 8
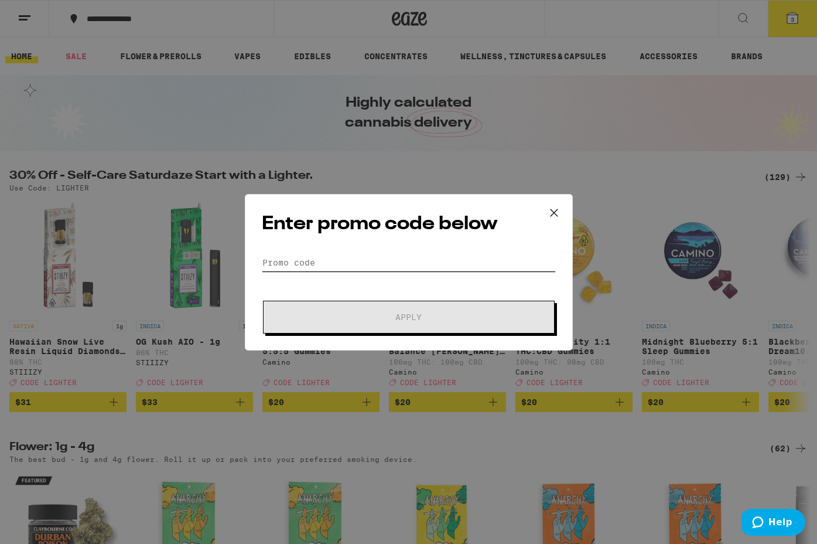
click at [309, 265] on input "Promo Code" at bounding box center [409, 263] width 294 height 18
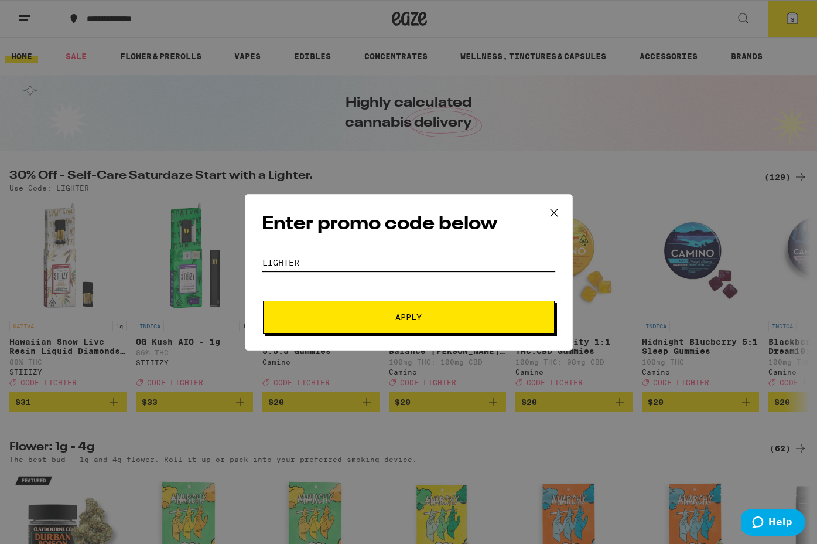
type input "lighter"
click at [391, 308] on button "Apply" at bounding box center [409, 316] width 292 height 33
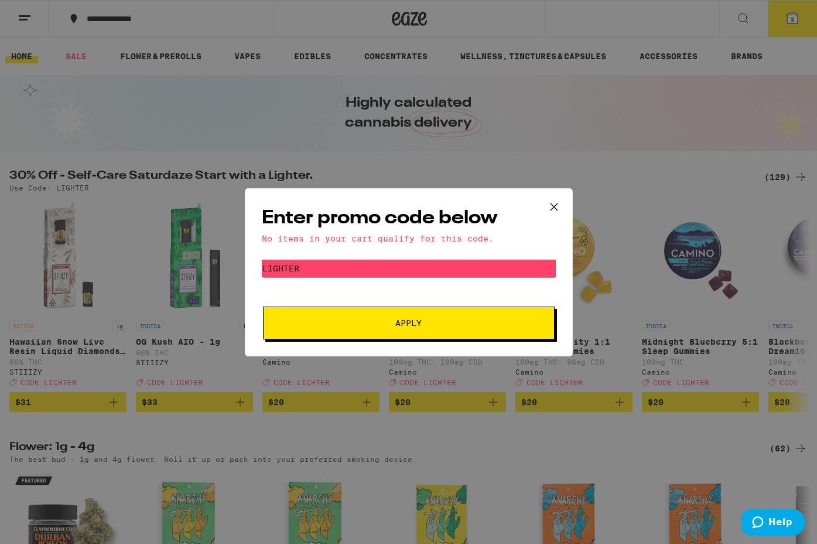
click at [405, 322] on span "Apply" at bounding box center [408, 323] width 26 height 8
click at [546, 209] on icon at bounding box center [554, 207] width 18 height 18
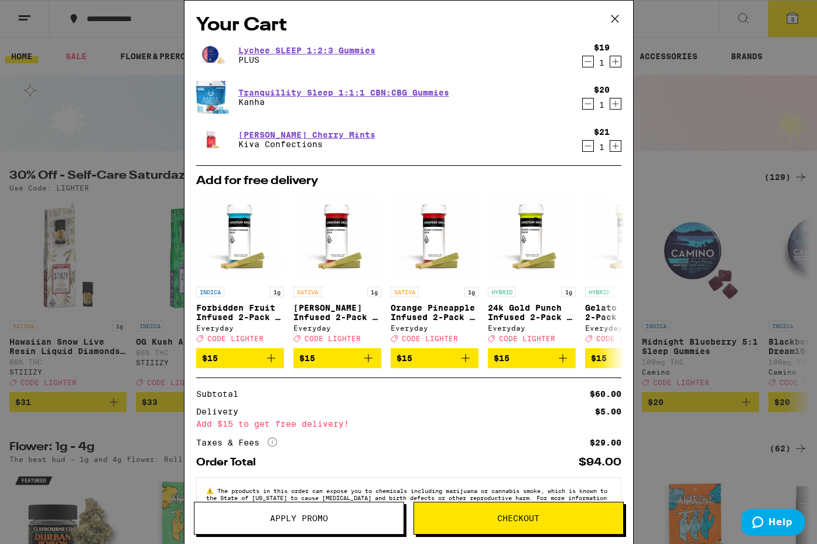
click at [619, 17] on icon at bounding box center [615, 19] width 18 height 18
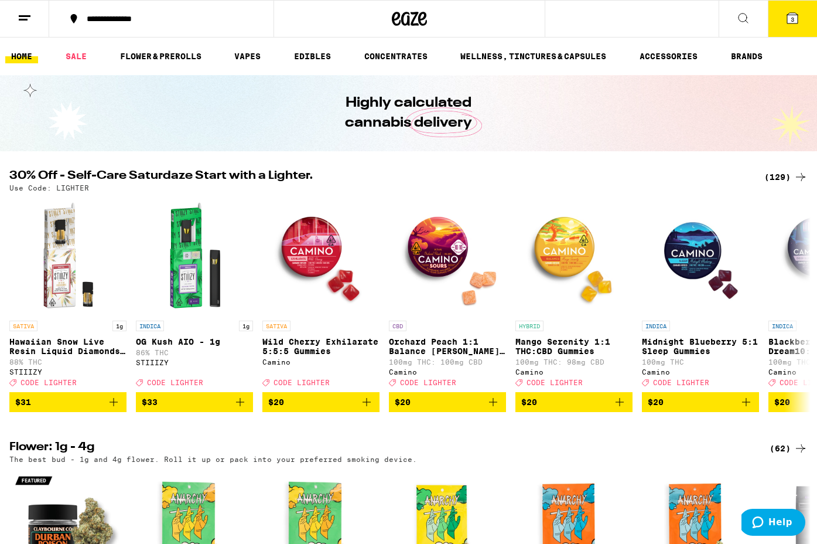
click at [702, 145] on div "Highly calculated cannabis delivery" at bounding box center [408, 113] width 817 height 76
click at [784, 13] on button "3" at bounding box center [792, 19] width 49 height 36
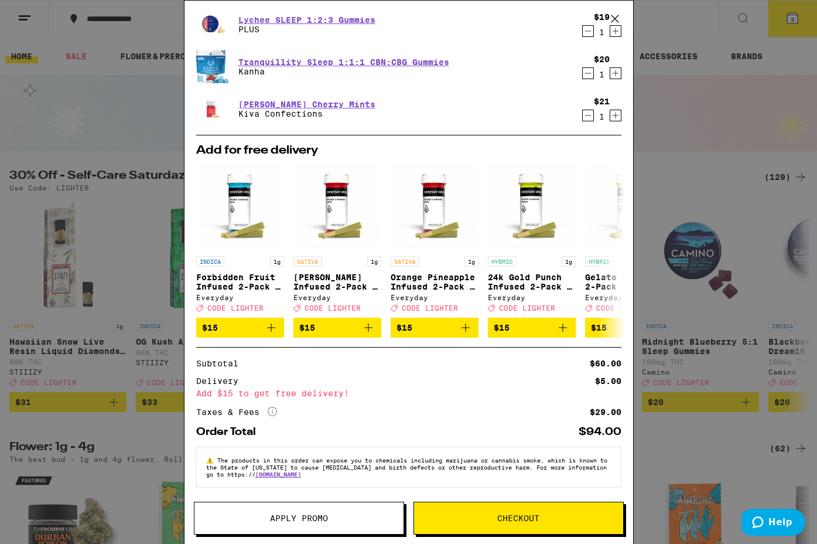
scroll to position [39, 0]
click at [503, 520] on span "Checkout" at bounding box center [518, 518] width 42 height 8
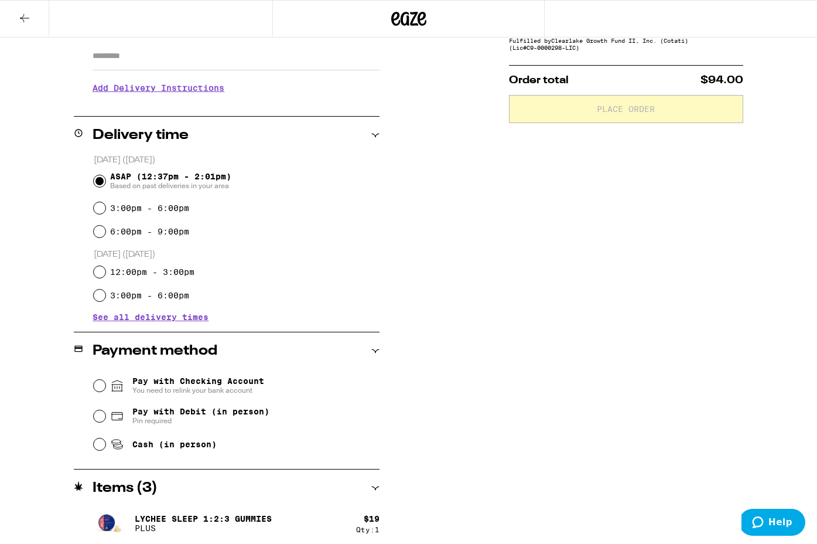
scroll to position [300, 0]
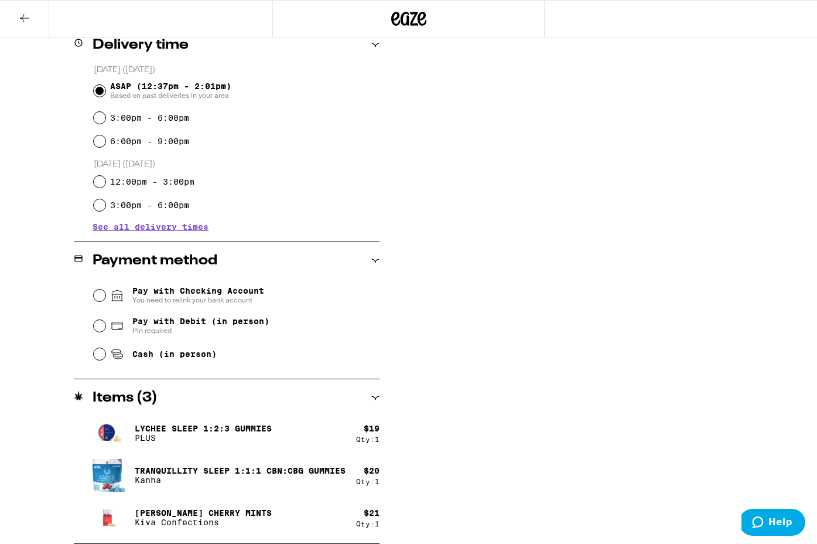
click at [98, 359] on input "Cash (in person)" at bounding box center [100, 354] width 12 height 12
radio input "true"
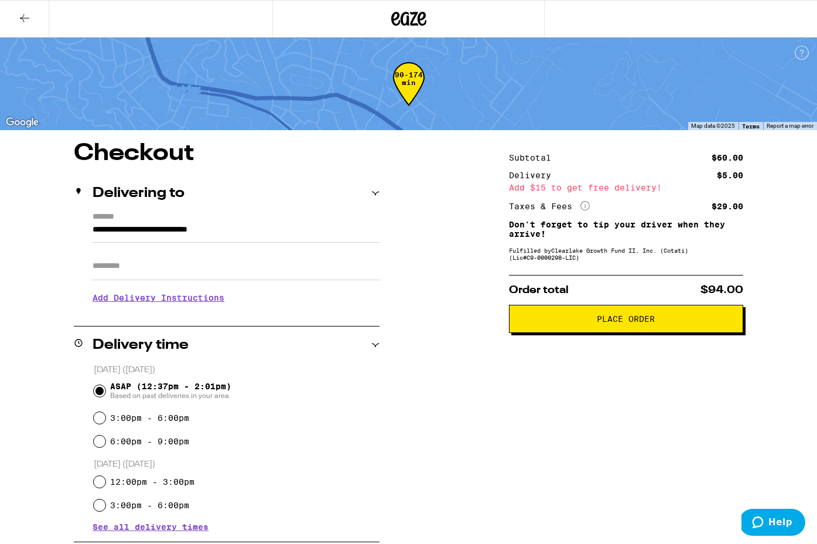
scroll to position [0, 0]
click at [619, 323] on span "Place Order" at bounding box center [626, 319] width 58 height 8
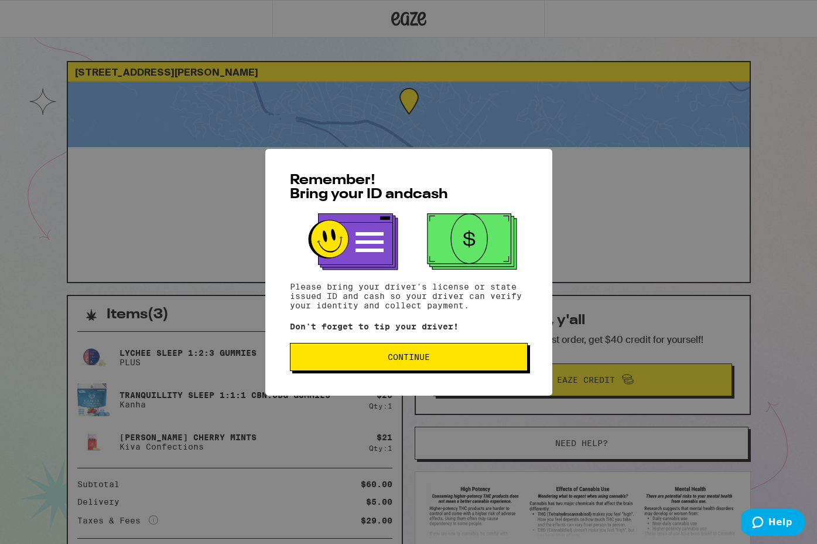
click at [415, 357] on span "Continue" at bounding box center [409, 357] width 42 height 8
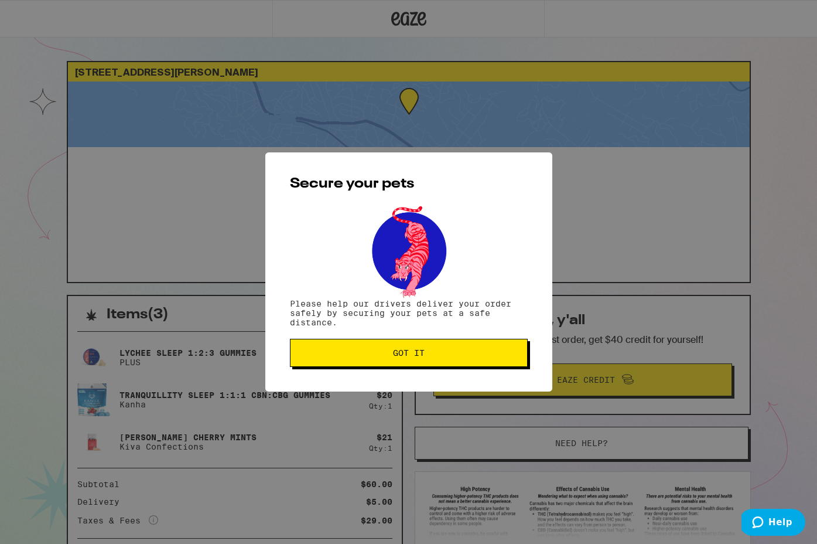
click at [410, 356] on span "Got it" at bounding box center [409, 353] width 32 height 8
